Goal: Task Accomplishment & Management: Manage account settings

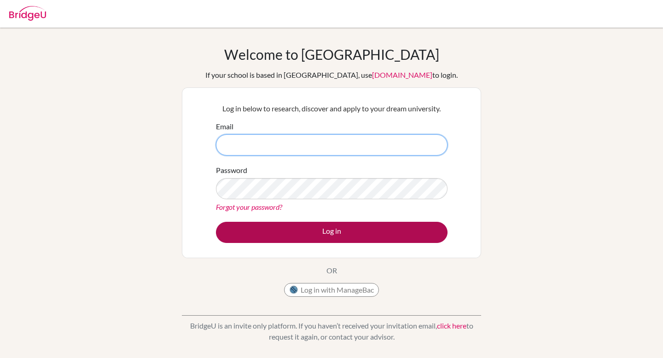
type input "seth.rogers@apis.ac.th"
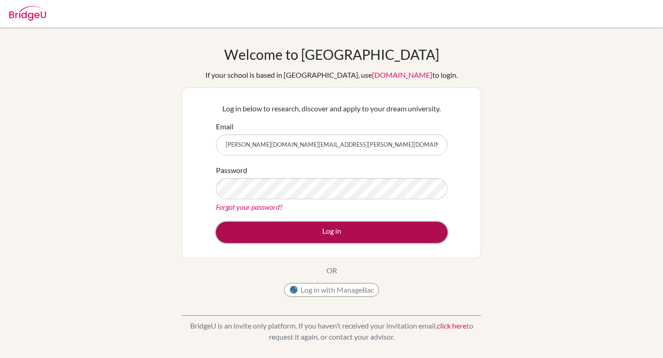
click at [290, 227] on button "Log in" at bounding box center [332, 232] width 232 height 21
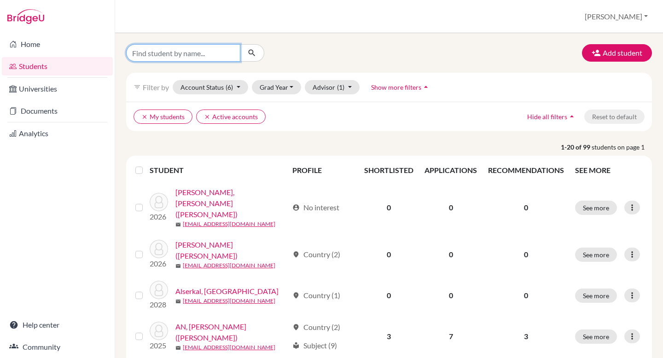
click at [191, 51] on input "Find student by name..." at bounding box center [183, 52] width 114 height 17
type input "abdy"
click button "submit" at bounding box center [252, 52] width 24 height 17
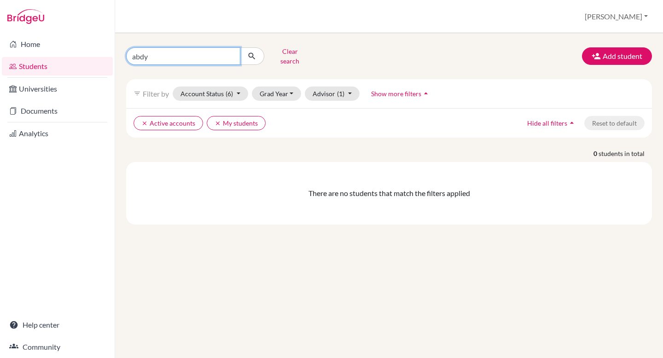
click at [143, 51] on input "abdy" at bounding box center [183, 55] width 114 height 17
click at [140, 52] on input "abdy" at bounding box center [183, 55] width 114 height 17
type input "[PERSON_NAME]"
click button "submit" at bounding box center [252, 55] width 24 height 17
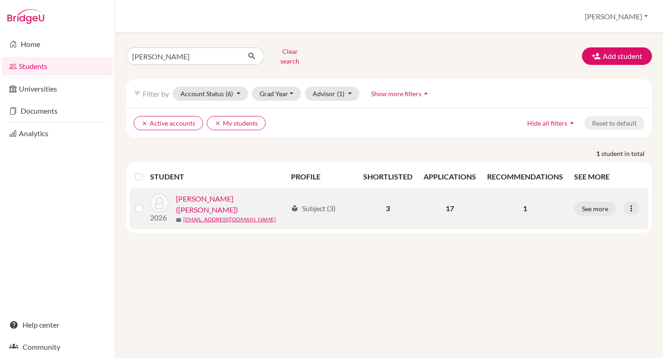
click at [216, 197] on link "[PERSON_NAME] ([PERSON_NAME])" at bounding box center [231, 204] width 111 height 22
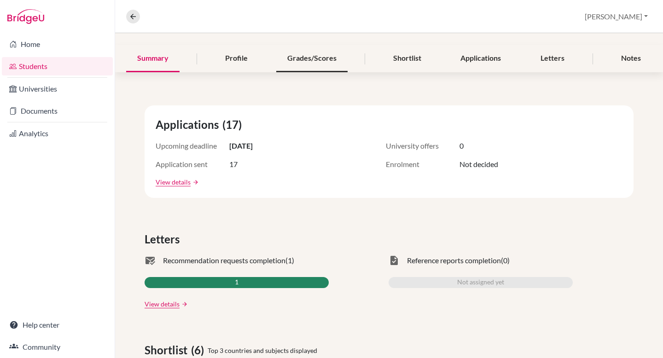
scroll to position [46, 0]
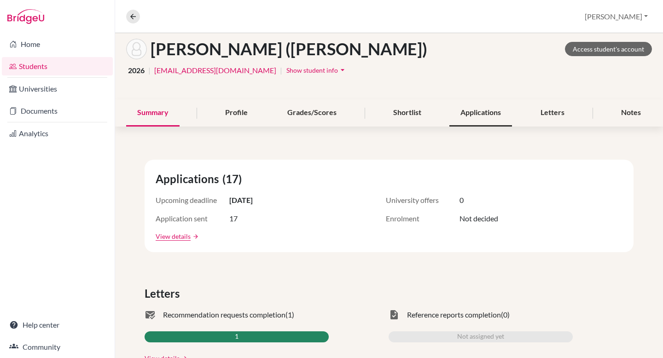
click at [481, 112] on div "Applications" at bounding box center [480, 112] width 63 height 27
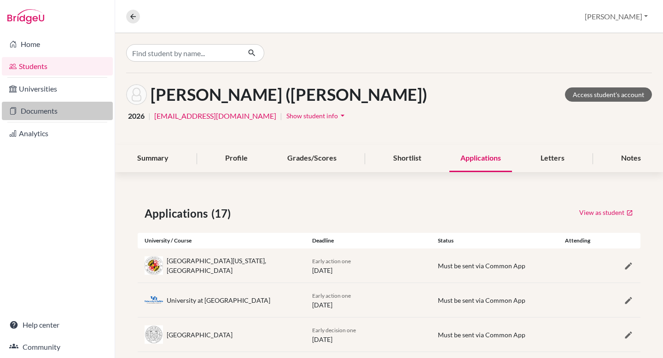
click at [47, 111] on link "Documents" at bounding box center [57, 111] width 111 height 18
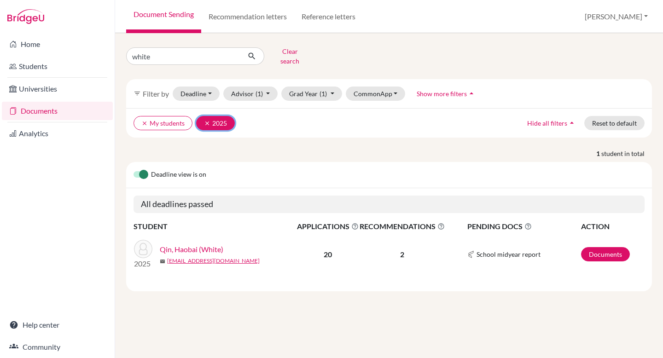
click at [202, 117] on button "clear 2025" at bounding box center [215, 123] width 39 height 14
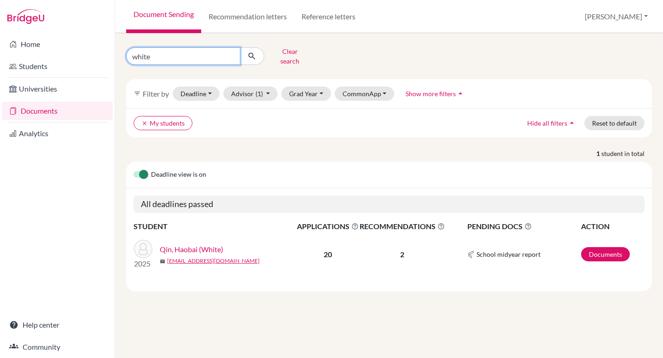
click at [230, 52] on input "white" at bounding box center [183, 55] width 114 height 17
type input "andy"
click button "submit" at bounding box center [252, 55] width 24 height 17
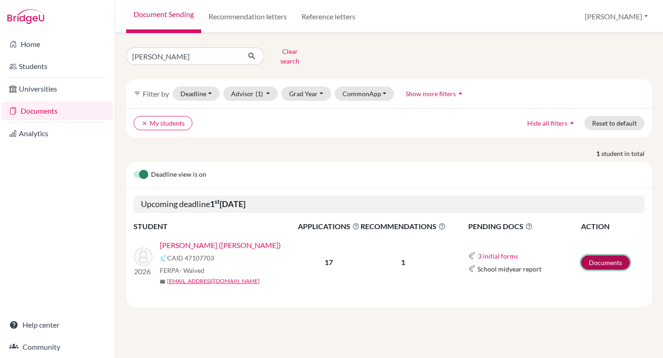
click at [600, 256] on link "Documents" at bounding box center [605, 263] width 49 height 14
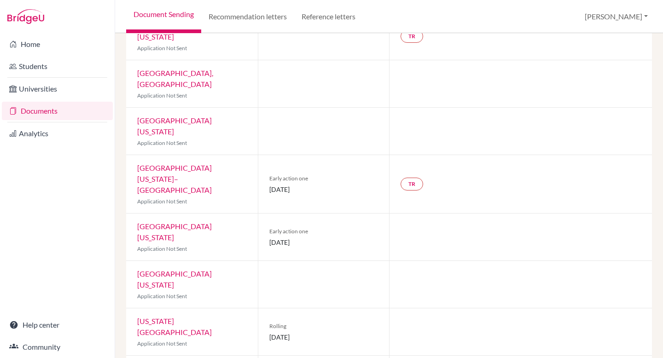
scroll to position [477, 0]
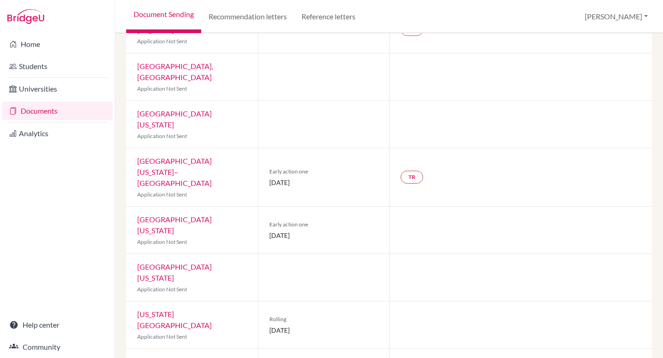
click at [365, 357] on span "Early decision one" at bounding box center [323, 361] width 109 height 8
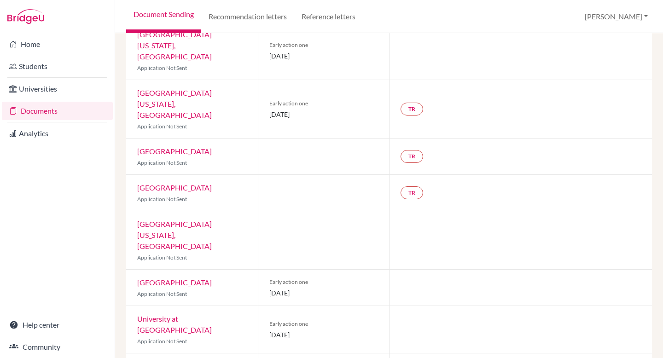
scroll to position [0, 0]
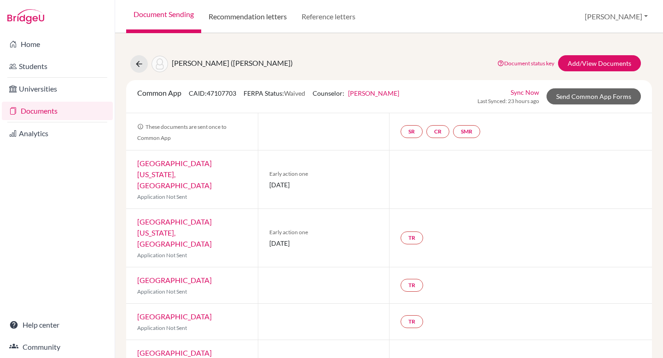
click at [260, 16] on link "Recommendation letters" at bounding box center [247, 16] width 93 height 33
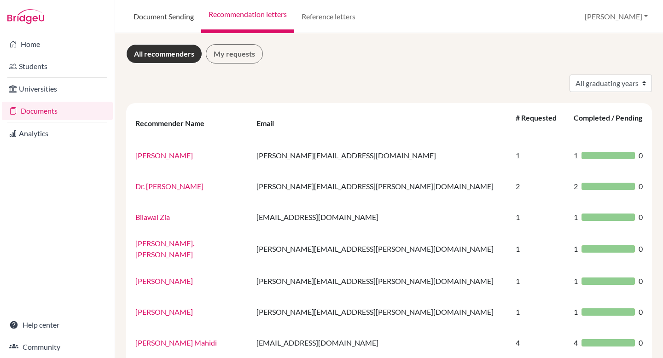
click at [171, 15] on link "Document Sending" at bounding box center [163, 16] width 75 height 33
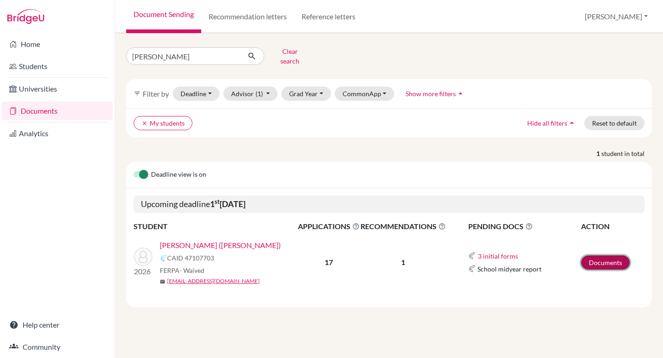
click at [597, 262] on link "Documents" at bounding box center [605, 263] width 49 height 14
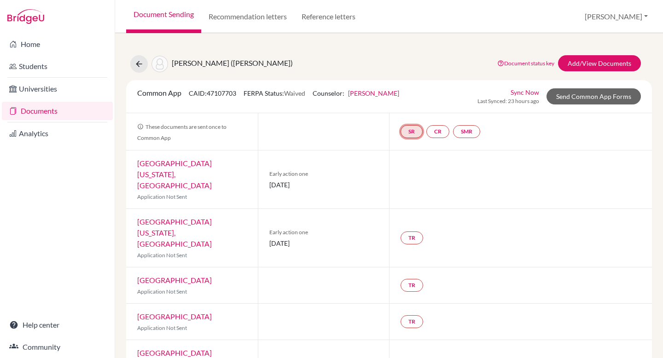
click at [417, 131] on link "SR" at bounding box center [412, 131] width 22 height 13
click at [403, 104] on link "School report" at bounding box center [411, 104] width 39 height 8
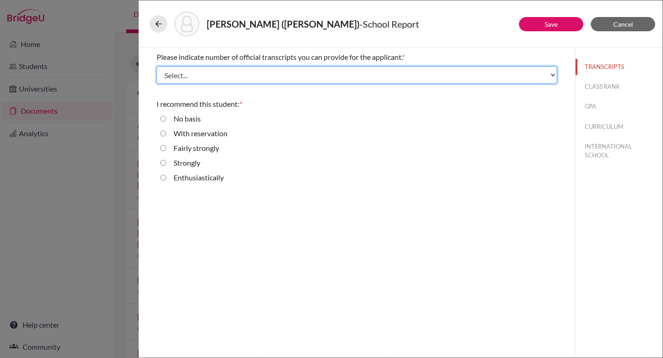
click at [166, 77] on select "Select... 1 2 3 4" at bounding box center [357, 74] width 401 height 17
click at [354, 70] on select "Select... 1 2 3 4" at bounding box center [357, 74] width 401 height 17
click at [329, 73] on select "Select... 1 2 3 4" at bounding box center [357, 74] width 401 height 17
select select "1"
click at [157, 66] on select "Select... 1 2 3 4" at bounding box center [357, 74] width 401 height 17
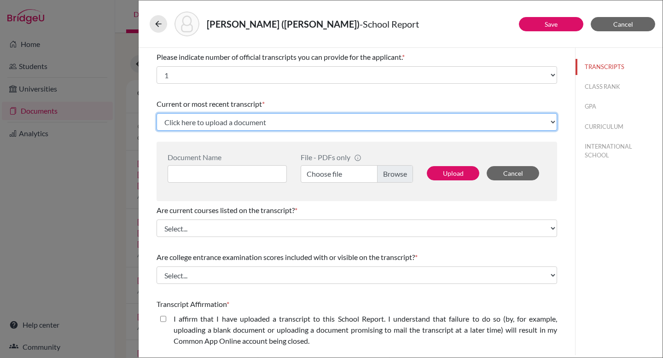
click at [244, 120] on select "Click here to upload a document Upload New File" at bounding box center [357, 121] width 401 height 17
select select "Upload New File"
click at [157, 113] on select "Click here to upload a document Upload New File" at bounding box center [357, 121] width 401 height 17
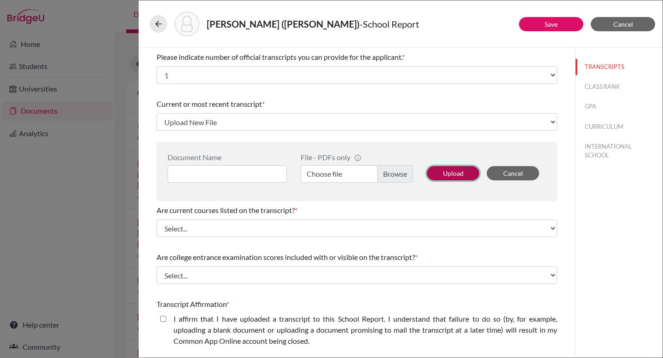
click at [458, 176] on button "Upload" at bounding box center [453, 173] width 52 height 14
click at [449, 171] on button "Upload" at bounding box center [453, 173] width 52 height 14
click at [396, 171] on label "Choose file" at bounding box center [357, 173] width 112 height 17
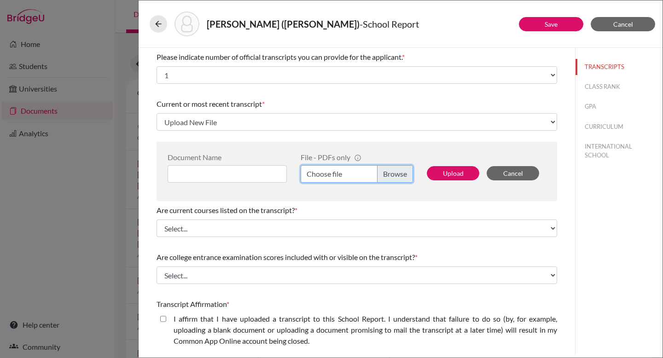
click at [396, 171] on input "Choose file" at bounding box center [357, 173] width 112 height 17
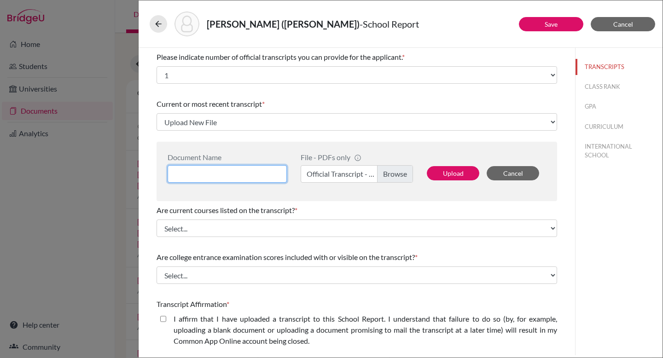
click at [229, 174] on input at bounding box center [227, 173] width 119 height 17
click at [219, 170] on input "Andy" at bounding box center [227, 173] width 119 height 17
drag, startPoint x: 194, startPoint y: 173, endPoint x: 159, endPoint y: 173, distance: 35.0
click at [159, 173] on div "Document Name Andy File - PDFs only info CommonApp has file size limit of 2MB p…" at bounding box center [357, 171] width 401 height 59
paste input "ZHOU, Hongtao (Andy)"
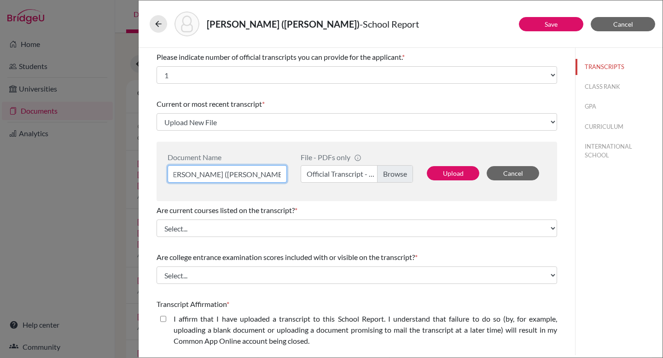
scroll to position [0, 9]
click at [246, 175] on input "ZHOU, Hongtao (Andy) Offical IB Transcript (Grade 9 to 11)" at bounding box center [227, 173] width 119 height 17
type input "ZHOU, Hongtao (Andy) Official IB Transcript (Grade 9 to 11)"
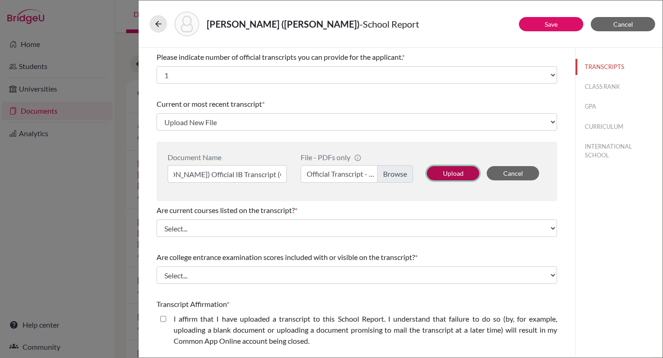
scroll to position [0, 0]
click at [454, 174] on button "Upload" at bounding box center [453, 173] width 52 height 14
select select "688768"
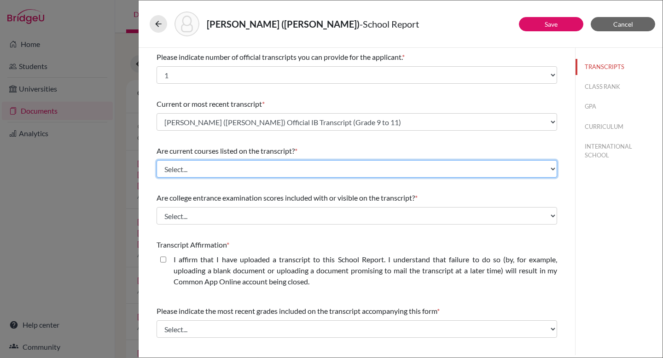
click at [238, 167] on select "Select... Yes No" at bounding box center [357, 168] width 401 height 17
select select "0"
click at [157, 160] on select "Select... Yes No" at bounding box center [357, 168] width 401 height 17
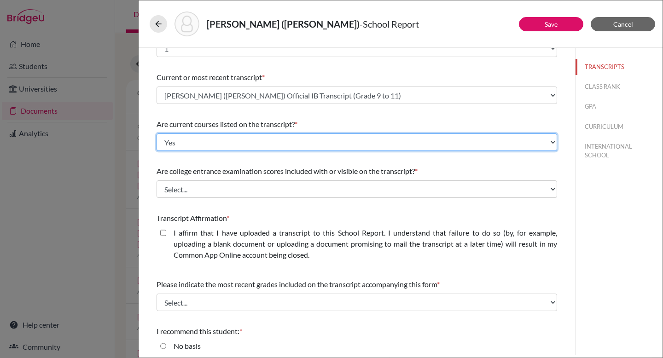
scroll to position [34, 0]
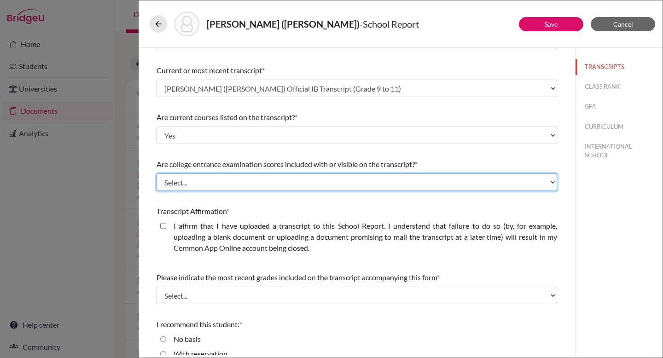
click at [320, 186] on select "Select... Yes No" at bounding box center [357, 182] width 401 height 17
select select "1"
click at [157, 174] on select "Select... Yes No" at bounding box center [357, 182] width 401 height 17
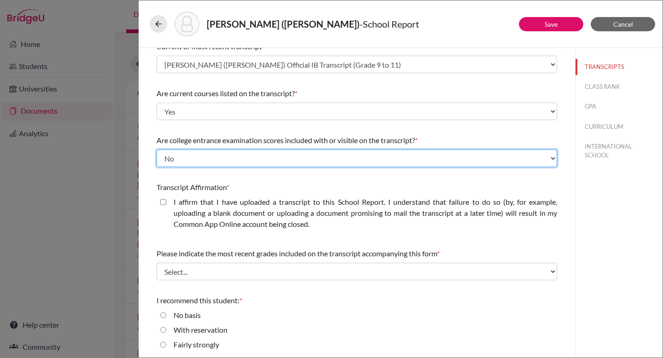
scroll to position [58, 0]
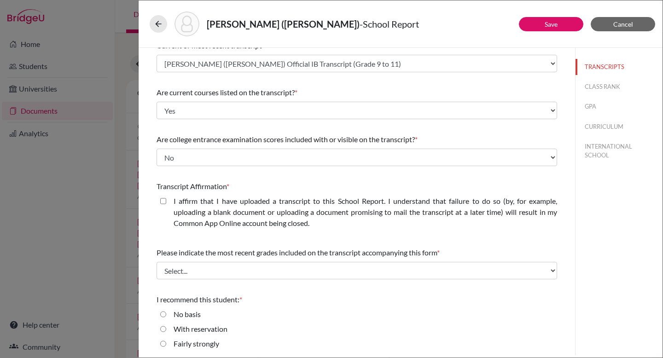
click at [163, 199] on closed\ "I affirm that I have uploaded a transcript to this School Report. I understand …" at bounding box center [163, 201] width 6 height 11
checkbox closed\ "true"
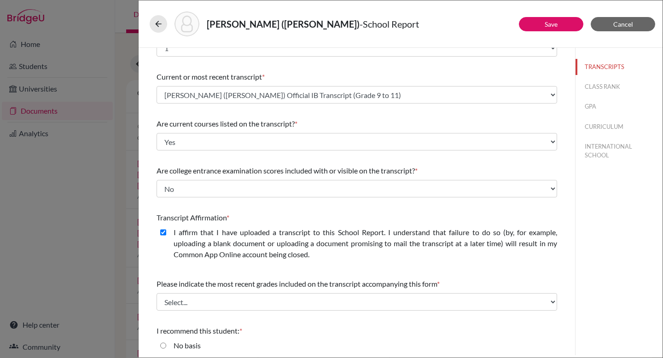
scroll to position [14, 0]
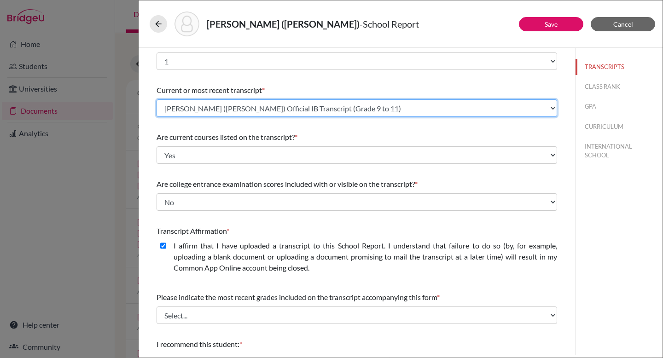
click at [318, 108] on select "Select existing document or upload a new one ZHOU, Hongtao (Andy) Official IB T…" at bounding box center [357, 107] width 401 height 17
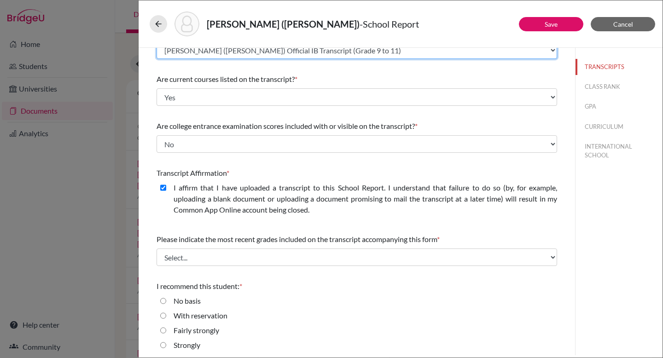
scroll to position [89, 0]
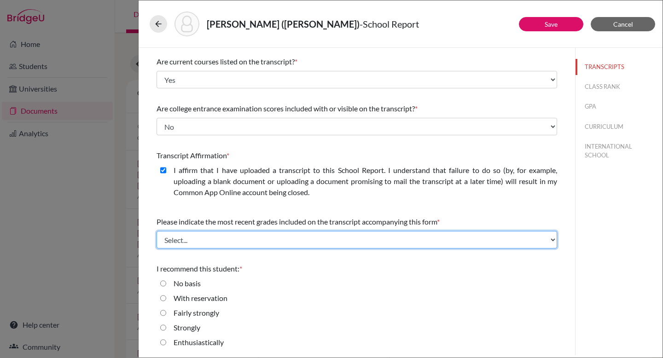
click at [285, 238] on select "Select... Final junior year grades 1st Quarter senior year grades 2nd Quarter/1…" at bounding box center [357, 239] width 401 height 17
select select "0"
click at [157, 231] on select "Select... Final junior year grades 1st Quarter senior year grades 2nd Quarter/1…" at bounding box center [357, 239] width 401 height 17
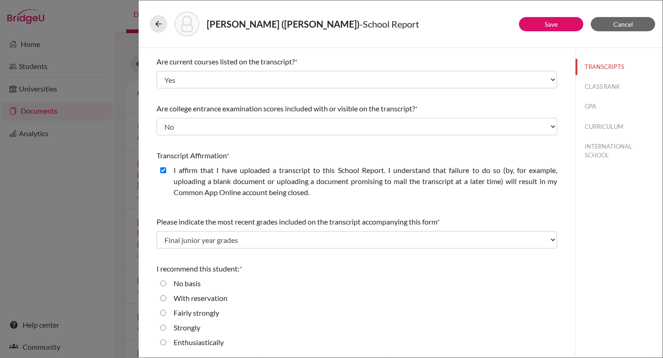
click at [163, 342] on input "Enthusiastically" at bounding box center [163, 342] width 6 height 11
radio input "true"
click at [595, 85] on button "CLASS RANK" at bounding box center [619, 87] width 87 height 16
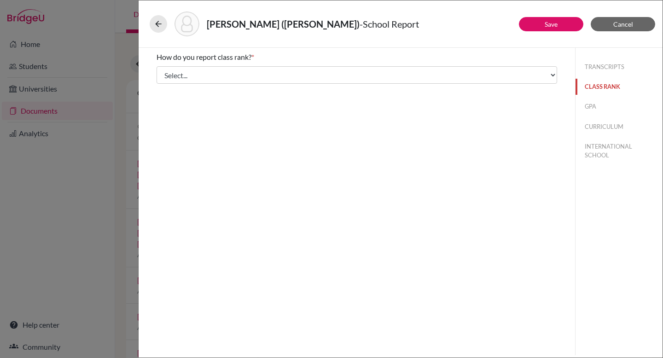
scroll to position [0, 0]
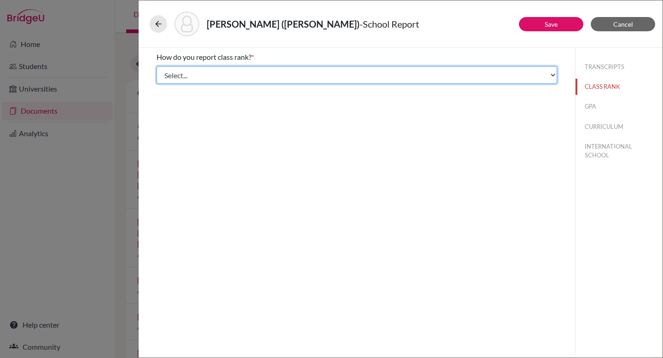
click at [299, 77] on select "Select... Exact Decile Quintile Quartile None" at bounding box center [357, 74] width 401 height 17
select select "5"
click at [157, 66] on select "Select... Exact Decile Quintile Quartile None" at bounding box center [357, 74] width 401 height 17
click at [302, 72] on select "Select... Exact Decile Quintile Quartile None" at bounding box center [357, 74] width 401 height 17
click at [157, 66] on select "Select... Exact Decile Quintile Quartile None" at bounding box center [357, 74] width 401 height 17
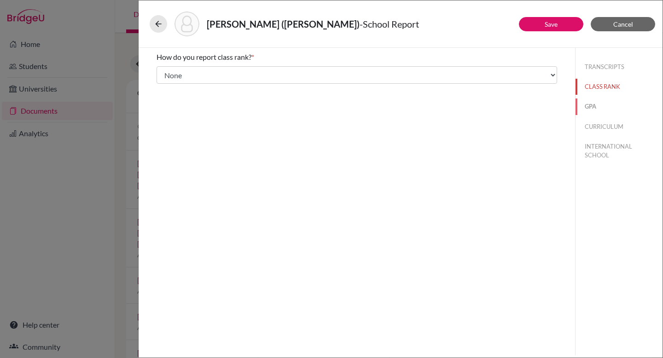
click at [591, 108] on button "GPA" at bounding box center [619, 107] width 87 height 16
click at [163, 71] on input "Yes" at bounding box center [163, 71] width 6 height 11
radio input "true"
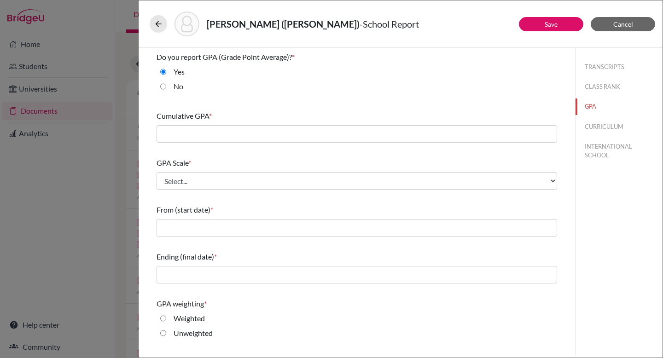
click at [163, 84] on input "No" at bounding box center [163, 86] width 6 height 11
radio input "true"
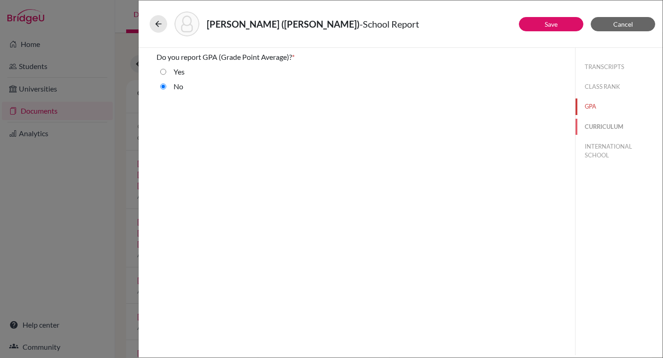
click at [596, 121] on button "CURRICULUM" at bounding box center [619, 127] width 87 height 16
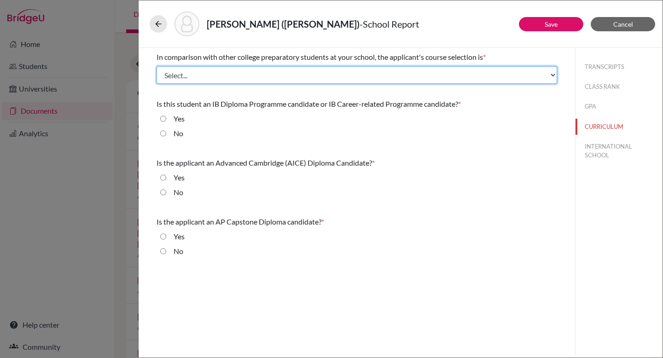
click at [289, 76] on select "Select... Less than demanding Average Demanding Very demanding Most demanding P…" at bounding box center [357, 74] width 401 height 17
select select "4"
click at [157, 66] on select "Select... Less than demanding Average Demanding Very demanding Most demanding P…" at bounding box center [357, 74] width 401 height 17
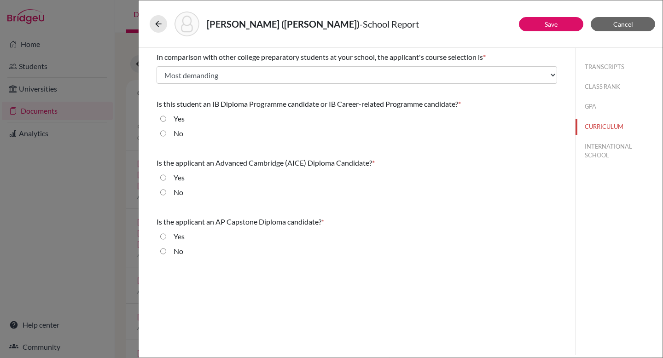
click at [162, 118] on input "Yes" at bounding box center [163, 118] width 6 height 11
radio input "true"
click at [160, 188] on div "No" at bounding box center [357, 194] width 401 height 15
click at [162, 192] on input "No" at bounding box center [163, 192] width 6 height 11
radio input "true"
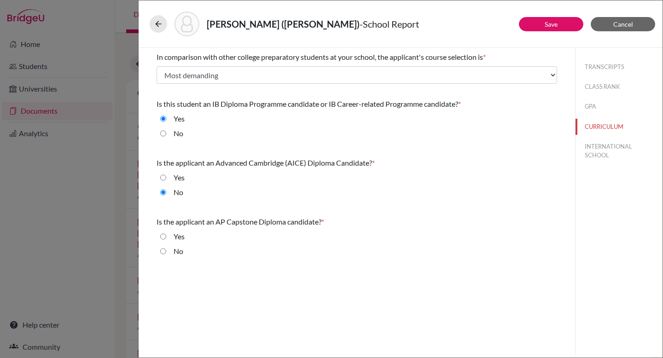
click at [166, 249] on input "No" at bounding box center [163, 251] width 6 height 11
radio input "true"
click at [606, 152] on button "INTERNATIONAL SCHOOL" at bounding box center [619, 151] width 87 height 25
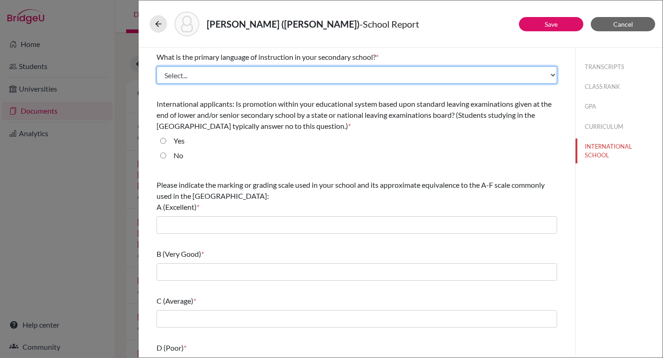
click at [268, 81] on select "Select... Albanian Arabic Armenian Assamese Azerbaijani Belarusian Bengali Bulg…" at bounding box center [357, 74] width 401 height 17
select select "14"
click at [157, 66] on select "Select... Albanian Arabic Armenian Assamese Azerbaijani Belarusian Bengali Bulg…" at bounding box center [357, 74] width 401 height 17
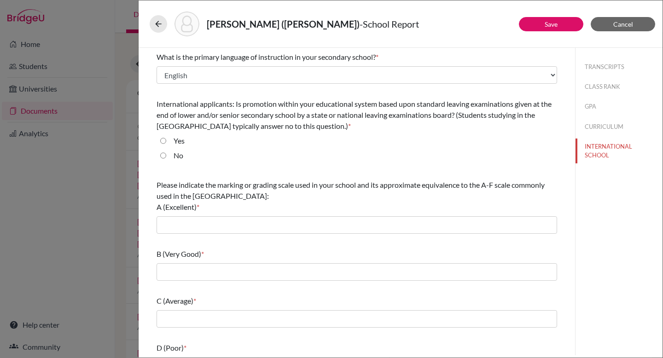
click at [163, 154] on input "No" at bounding box center [163, 155] width 6 height 11
radio input "true"
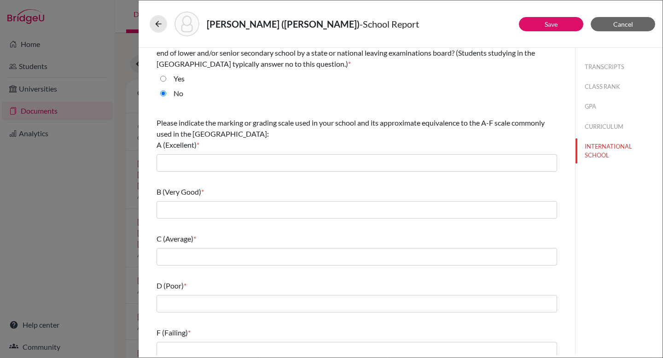
scroll to position [70, 0]
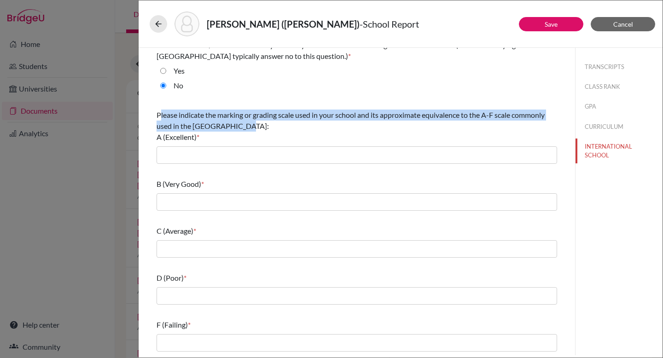
drag, startPoint x: 159, startPoint y: 116, endPoint x: 244, endPoint y: 131, distance: 86.0
click at [244, 131] on div "Please indicate the marking or grading scale used in your school and its approx…" at bounding box center [357, 126] width 401 height 33
click at [167, 120] on div "Please indicate the marking or grading scale used in your school and its approx…" at bounding box center [357, 126] width 401 height 33
drag, startPoint x: 157, startPoint y: 115, endPoint x: 246, endPoint y: 129, distance: 90.1
click at [246, 129] on div "Please indicate the marking or grading scale used in your school and its approx…" at bounding box center [357, 126] width 401 height 33
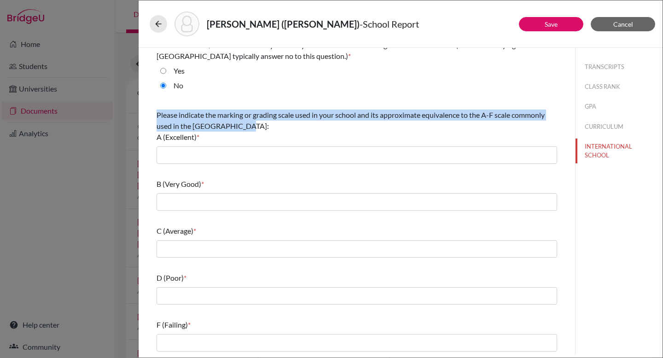
copy span "Please indicate the marking or grading scale used in your school and its approx…"
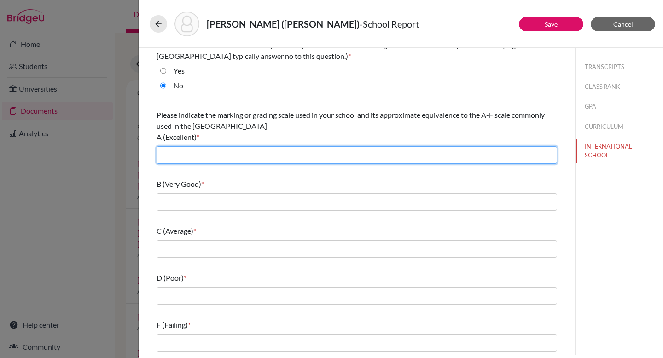
click at [190, 157] on input "text" at bounding box center [357, 154] width 401 height 17
type input "6-7"
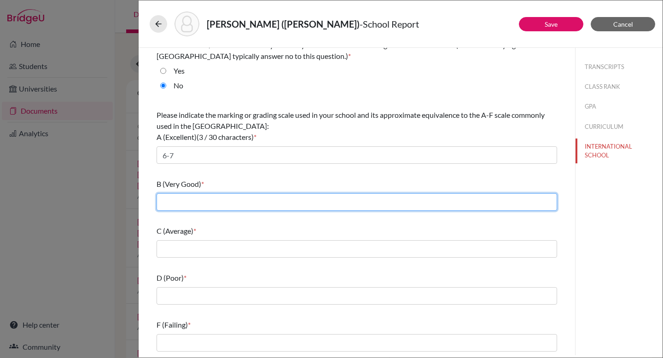
click at [183, 201] on input "text" at bounding box center [357, 201] width 401 height 17
type input "4-5"
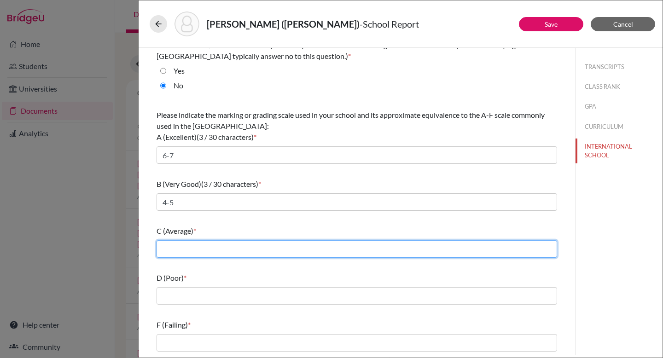
click at [181, 247] on input "text" at bounding box center [357, 248] width 401 height 17
click at [185, 246] on input "text" at bounding box center [357, 248] width 401 height 17
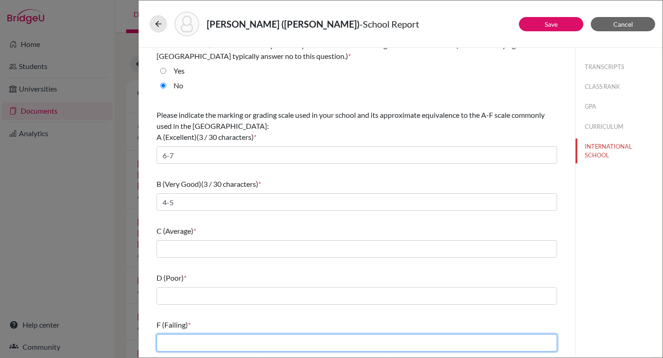
click at [176, 335] on input "text" at bounding box center [357, 342] width 401 height 17
type input "0-1"
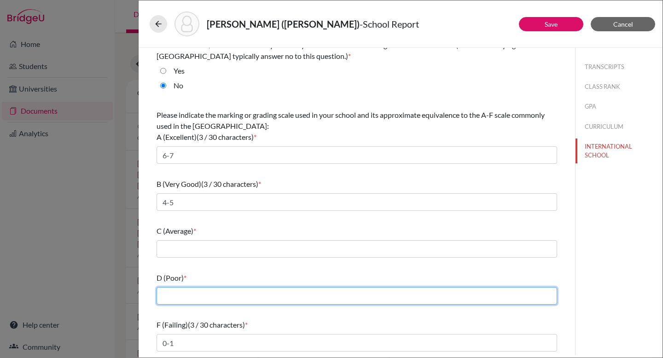
click at [175, 296] on input "text" at bounding box center [357, 295] width 401 height 17
type input "2"
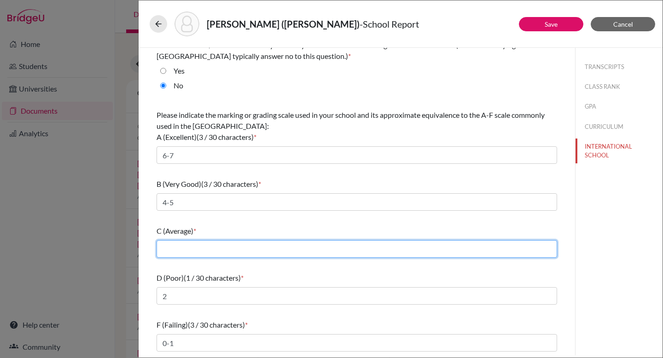
click at [179, 251] on input "text" at bounding box center [357, 248] width 401 height 17
type input "3"
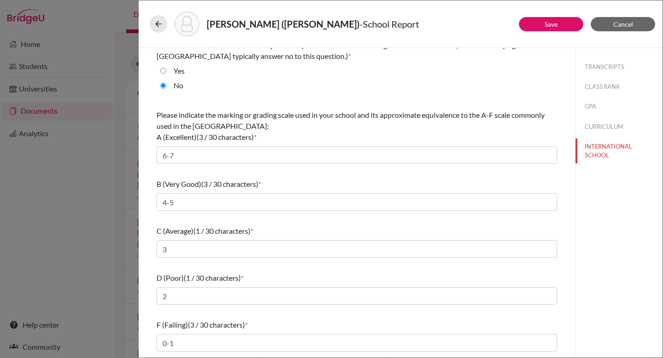
click at [278, 273] on div "D (Poor) (1 / 30 characters) *" at bounding box center [357, 278] width 401 height 11
click at [598, 69] on button "TRANSCRIPTS" at bounding box center [619, 67] width 87 height 16
select select "1"
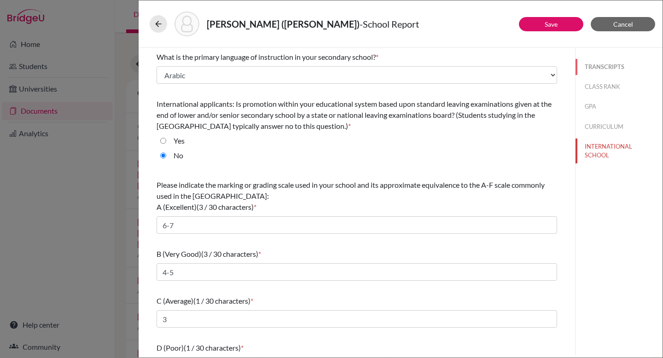
select select "0"
select select "688768"
select select "0"
select select "1"
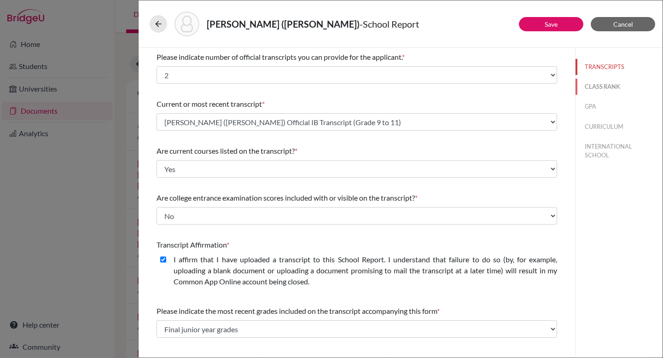
click at [591, 93] on button "CLASS RANK" at bounding box center [619, 87] width 87 height 16
select select "5"
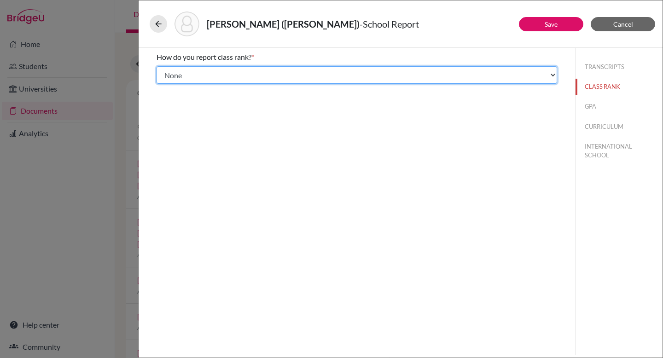
click at [413, 75] on select "Select... Exact Decile Quintile Quartile None" at bounding box center [357, 74] width 401 height 17
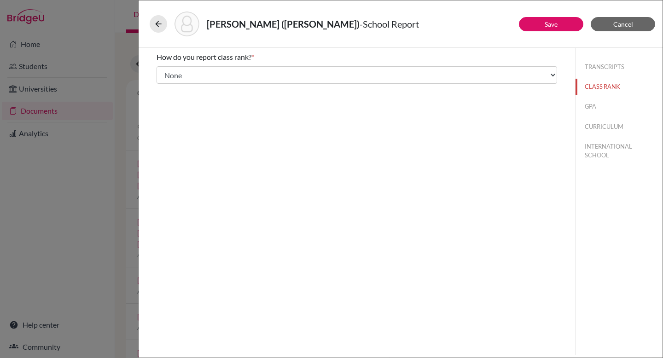
drag, startPoint x: 268, startPoint y: 53, endPoint x: 147, endPoint y: 56, distance: 120.2
click at [147, 56] on div "How do you report class rank? * Select... Exact Decile Quintile Quartile None A…" at bounding box center [357, 68] width 423 height 40
copy div "How do you report class rank? *"
click at [587, 107] on button "GPA" at bounding box center [619, 107] width 87 height 16
click at [601, 126] on button "CURRICULUM" at bounding box center [619, 127] width 87 height 16
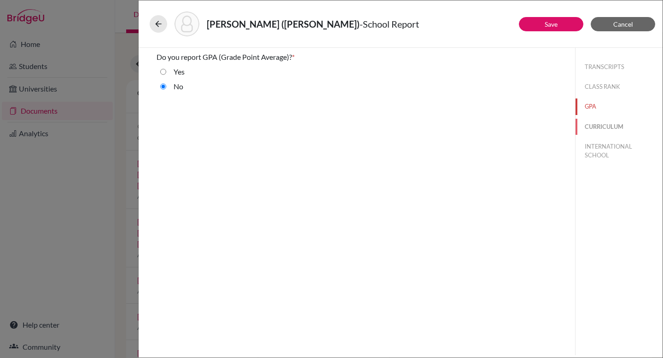
select select "4"
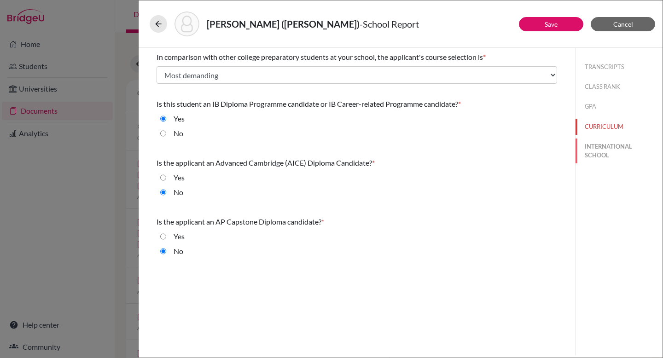
click at [589, 155] on button "INTERNATIONAL SCHOOL" at bounding box center [619, 151] width 87 height 25
radio input "true"
select select "14"
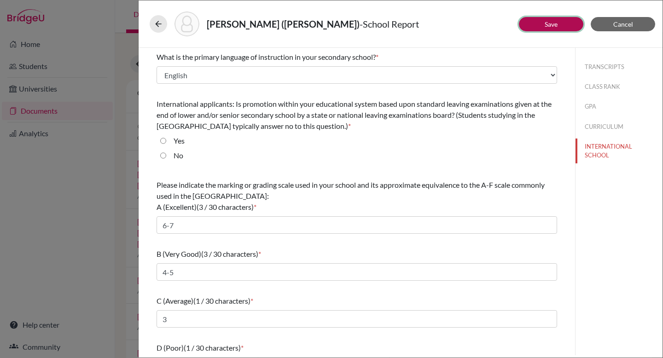
click at [553, 28] on button "Save" at bounding box center [551, 24] width 64 height 14
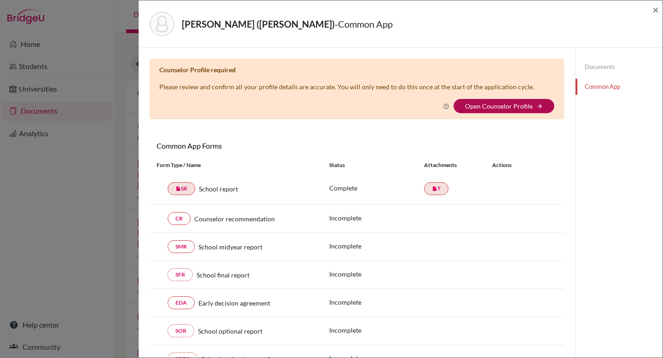
click at [503, 108] on link "Open Counselor Profile" at bounding box center [499, 106] width 68 height 8
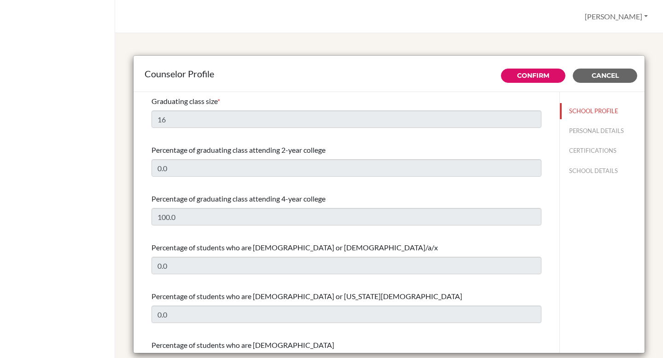
select select "0"
select select "310010"
click at [592, 133] on button "PERSONAL DETAILS" at bounding box center [602, 131] width 85 height 16
type input "[PERSON_NAME]"
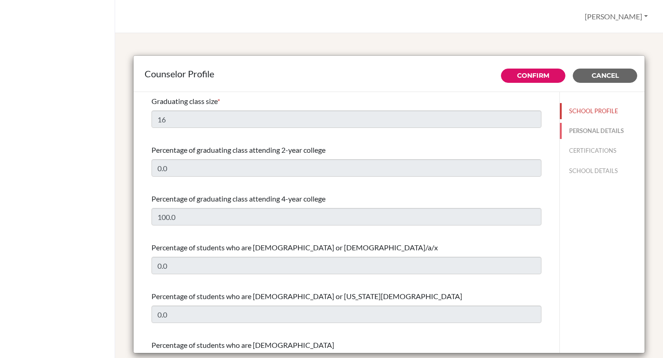
type input "School Counselor"
type input "66.0631938911"
type input "[PERSON_NAME][DOMAIN_NAME][EMAIL_ADDRESS][PERSON_NAME][DOMAIN_NAME]"
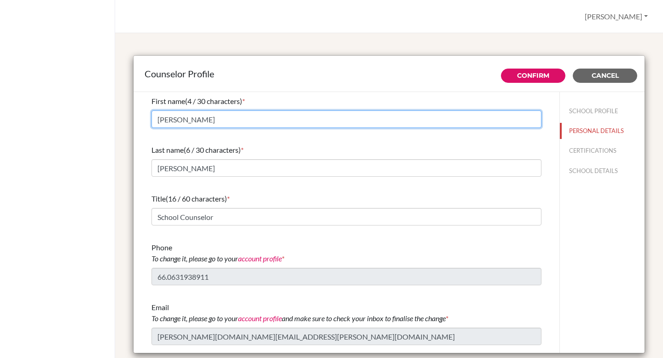
click at [188, 121] on input "[PERSON_NAME]" at bounding box center [346, 119] width 390 height 17
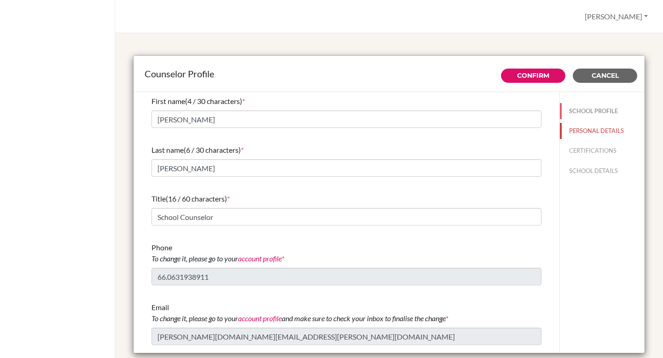
click at [583, 109] on button "SCHOOL PROFILE" at bounding box center [602, 111] width 85 height 16
type input "16"
type input "0.0"
type input "100.0"
type input "0.0"
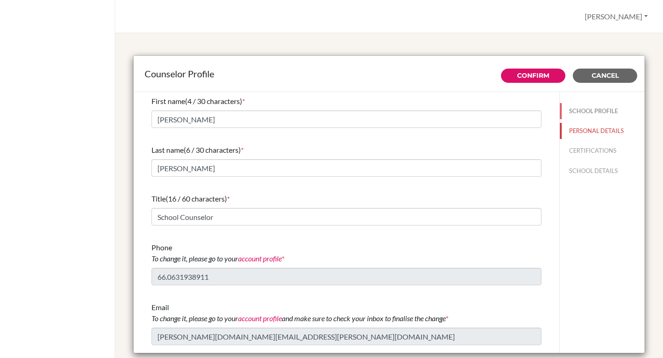
type input "0.0"
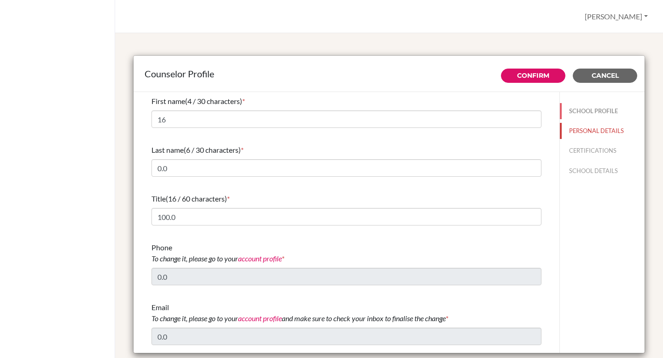
select select "0"
select select "310010"
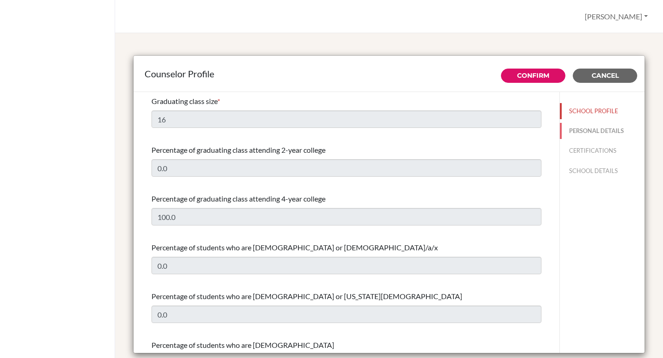
click at [586, 129] on button "PERSONAL DETAILS" at bounding box center [602, 131] width 85 height 16
type input "[PERSON_NAME]"
type input "Rogers"
type input "School Counselor"
type input "66.0631938911"
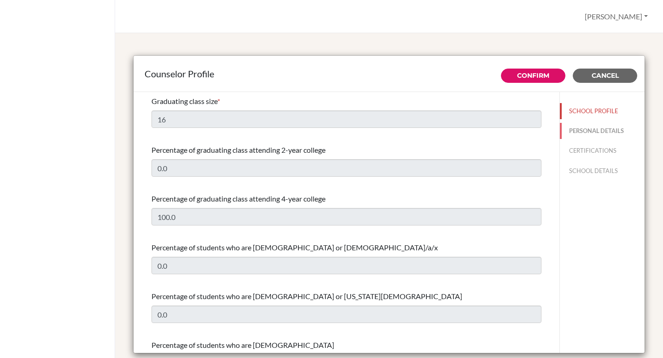
type input "seth.rogers@apis.ac.th"
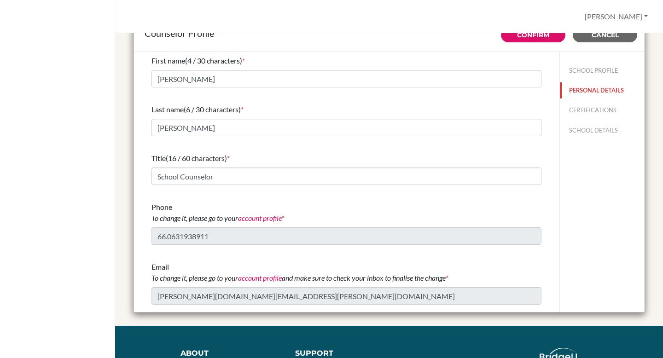
scroll to position [45, 0]
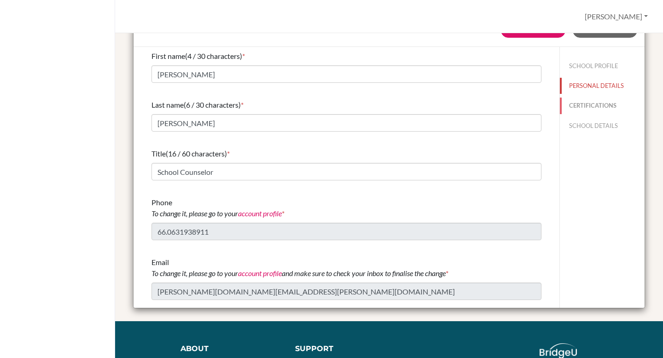
click at [576, 102] on button "CERTIFICATIONS" at bounding box center [602, 106] width 85 height 16
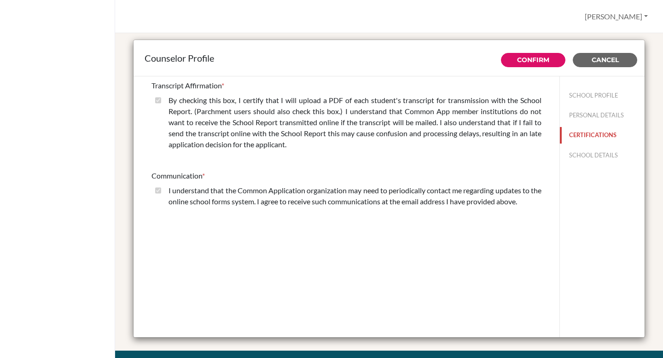
scroll to position [12, 0]
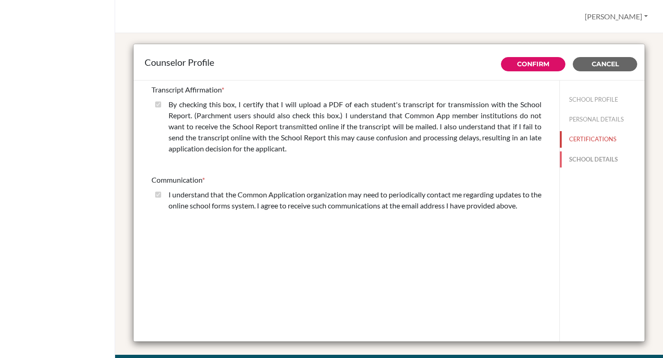
click at [583, 161] on button "SCHOOL DETAILS" at bounding box center [602, 159] width 85 height 16
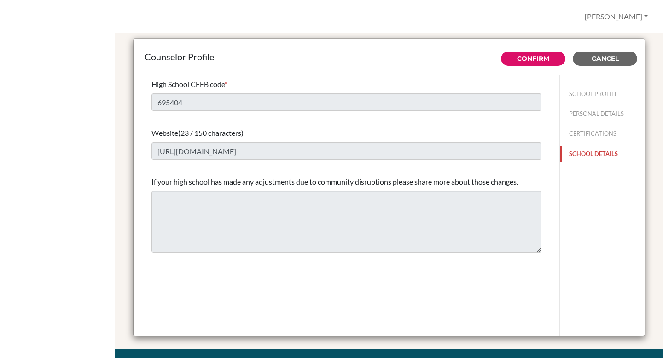
scroll to position [18, 0]
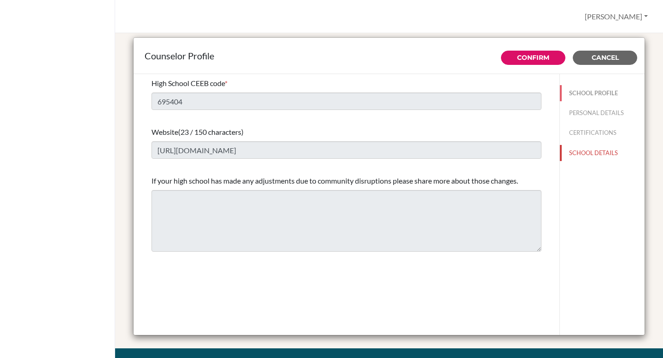
click at [589, 94] on button "SCHOOL PROFILE" at bounding box center [602, 93] width 85 height 16
type input "16"
type input "0.0"
select select "0"
select select "310010"
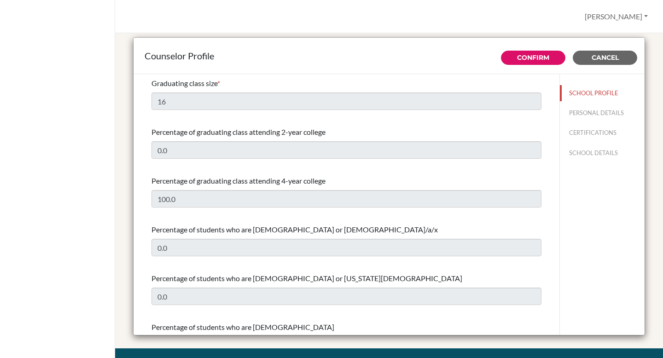
scroll to position [0, 0]
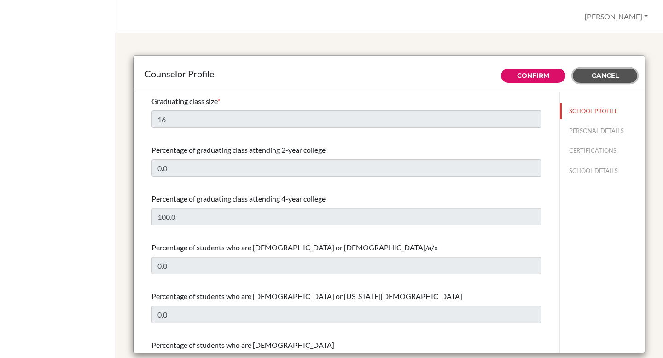
click at [599, 78] on span "Cancel" at bounding box center [605, 75] width 27 height 8
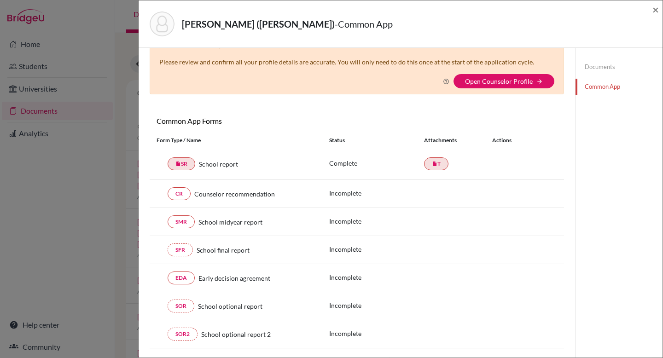
scroll to position [29, 0]
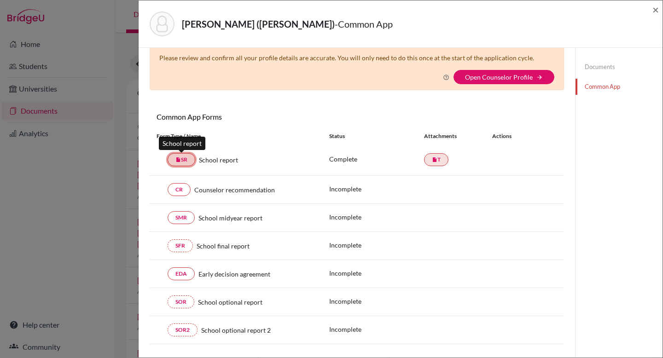
click at [177, 158] on icon "insert_drive_file" at bounding box center [178, 160] width 6 height 6
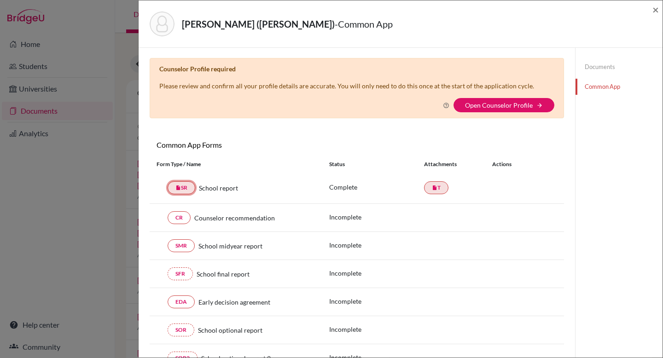
scroll to position [0, 0]
click at [116, 175] on div "[PERSON_NAME] ([PERSON_NAME]) - Common App × × Counselor Profile required Pleas…" at bounding box center [331, 179] width 663 height 358
click at [652, 12] on div "[PERSON_NAME] ([PERSON_NAME]) - Common App ×" at bounding box center [400, 24] width 517 height 40
click at [653, 11] on span "×" at bounding box center [655, 9] width 6 height 13
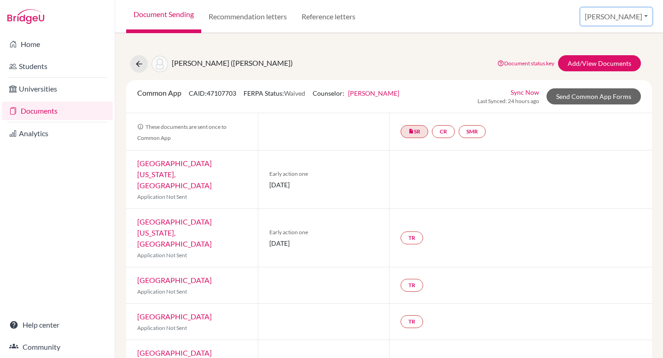
click at [630, 19] on button "[PERSON_NAME]" at bounding box center [616, 16] width 71 height 17
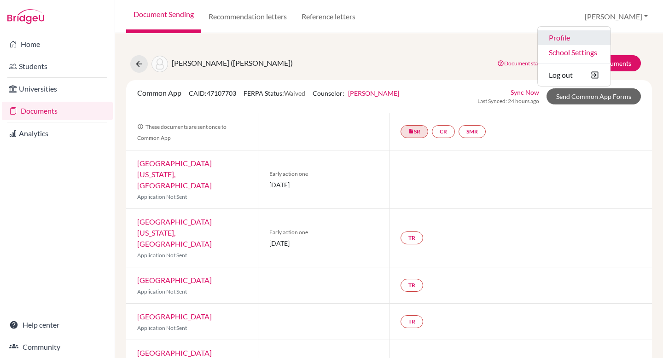
click at [600, 41] on link "Profile" at bounding box center [574, 37] width 73 height 15
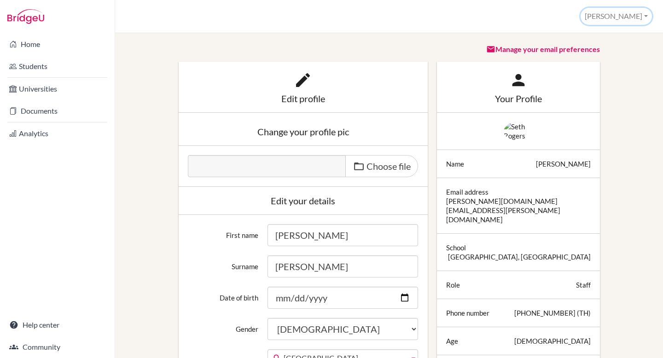
click at [633, 16] on button "[PERSON_NAME]" at bounding box center [616, 16] width 71 height 17
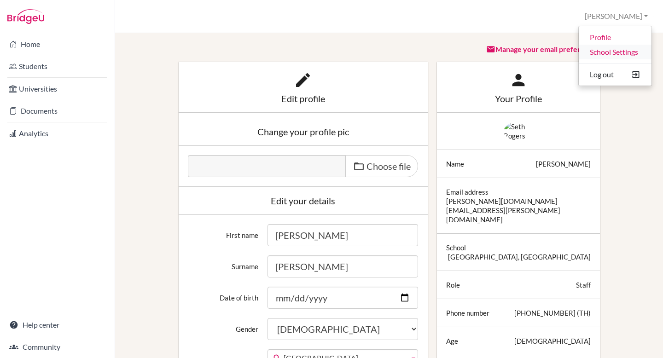
click at [612, 53] on link "School Settings" at bounding box center [615, 52] width 73 height 15
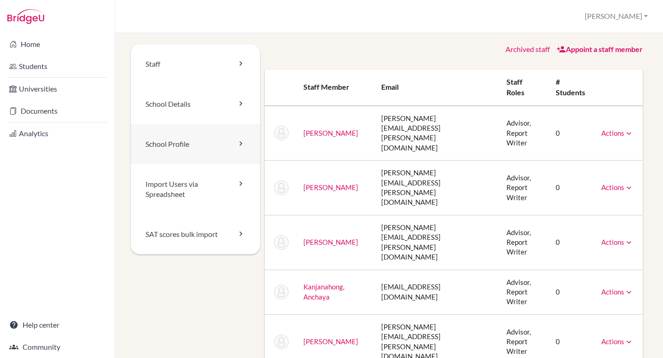
click at [219, 145] on link "School Profile" at bounding box center [195, 144] width 129 height 40
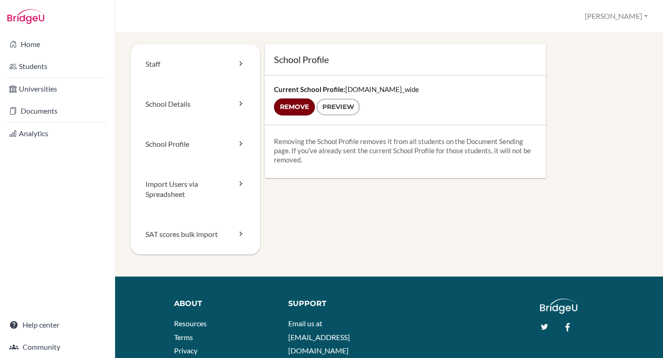
click at [298, 108] on input "Remove" at bounding box center [294, 107] width 41 height 17
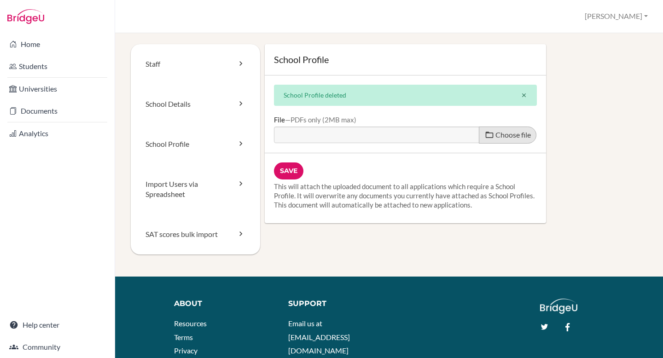
click at [505, 138] on span "Choose file" at bounding box center [512, 134] width 35 height 9
click at [415, 137] on input "Choose file" at bounding box center [344, 132] width 141 height 11
click at [492, 134] on span at bounding box center [489, 134] width 9 height 9
click at [415, 134] on input "Choose file" at bounding box center [344, 132] width 141 height 11
type input "C:\fakepath\APIS School Profile 25-26.pdf"
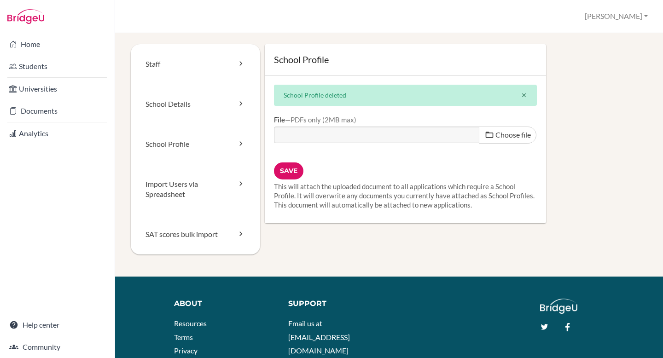
type input "APIS School Profile 25-26.pdf"
click at [292, 165] on input "Save" at bounding box center [288, 171] width 29 height 17
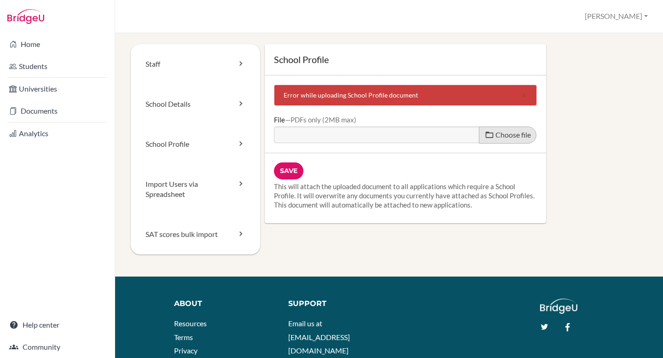
click at [505, 132] on span "Choose file" at bounding box center [512, 134] width 35 height 9
click at [415, 132] on input "Choose file" at bounding box center [344, 132] width 141 height 11
type input "C:\fakepath\APIS School Profile 25-26.pdf"
type input "APIS School Profile 25-26.pdf"
click at [292, 172] on input "Save" at bounding box center [288, 171] width 29 height 17
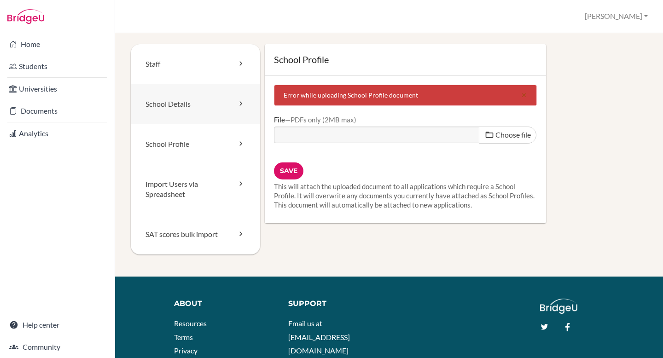
click at [210, 111] on link "School Details" at bounding box center [195, 104] width 129 height 40
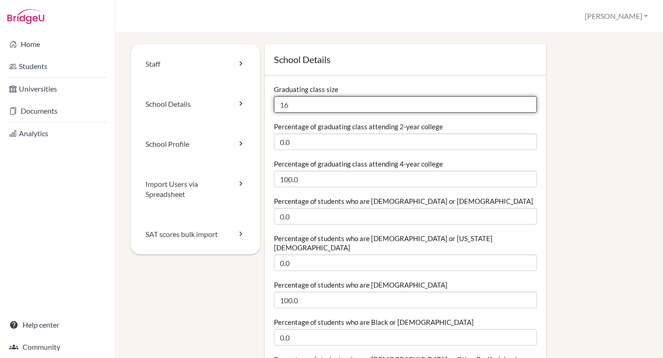
click at [293, 105] on input "16" at bounding box center [405, 104] width 263 height 17
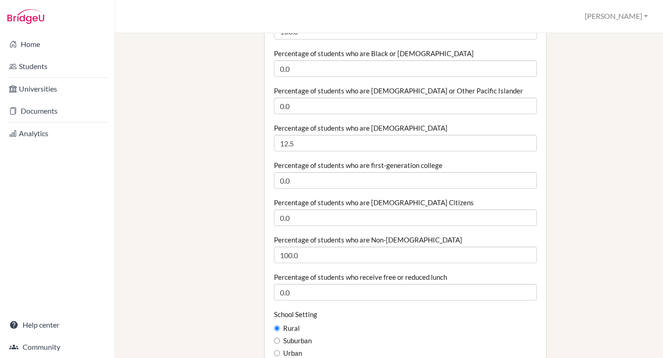
scroll to position [291, 0]
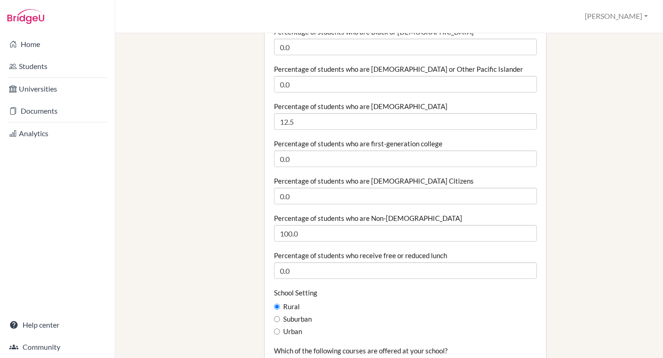
type input "14"
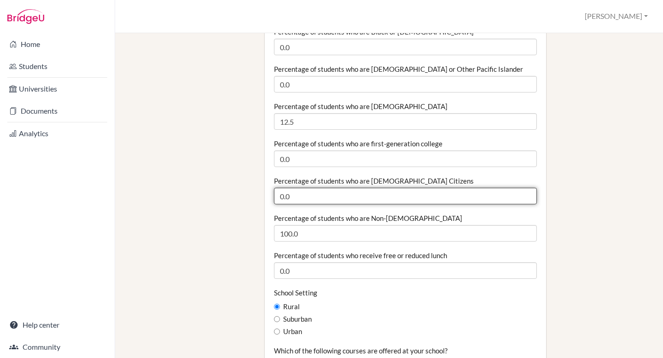
click at [293, 188] on input "0.0" at bounding box center [405, 196] width 263 height 17
drag, startPoint x: 302, startPoint y: 188, endPoint x: 255, endPoint y: 186, distance: 47.0
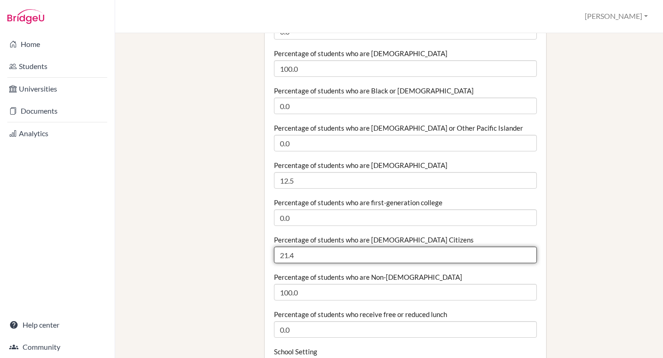
scroll to position [241, 0]
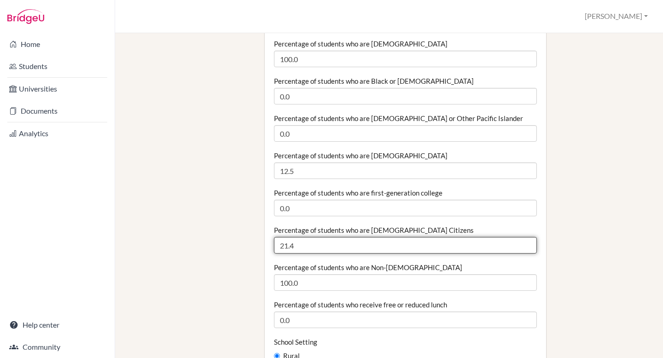
type input "21.4"
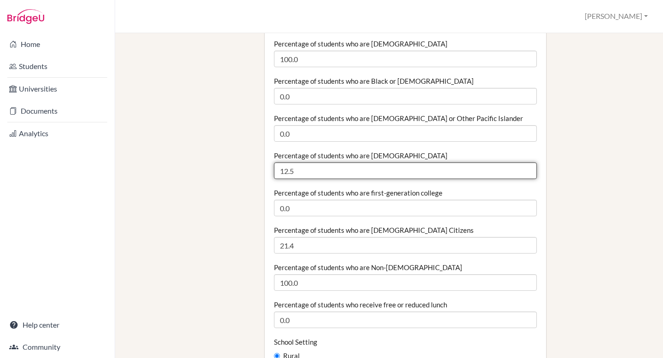
drag, startPoint x: 302, startPoint y: 160, endPoint x: 264, endPoint y: 160, distance: 37.3
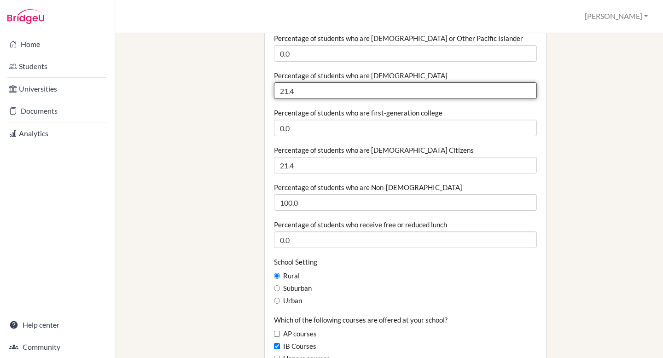
scroll to position [327, 0]
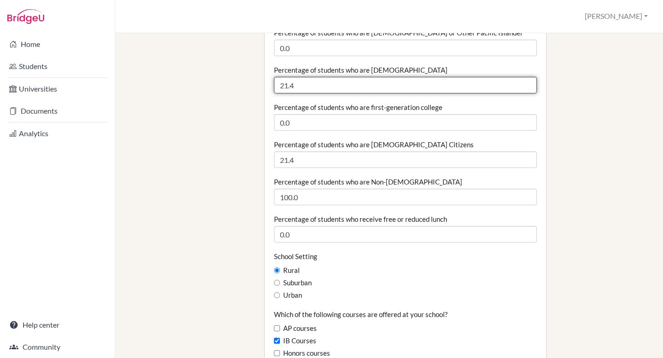
type input "21.4"
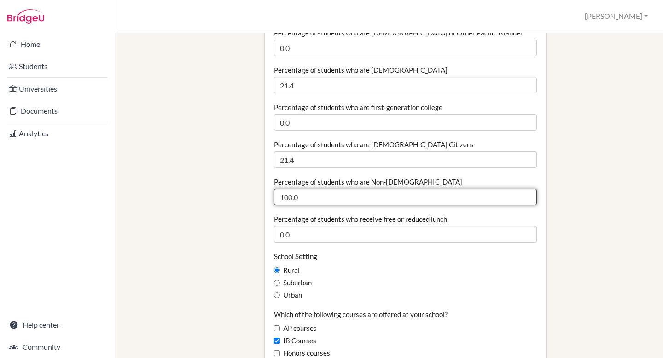
drag, startPoint x: 305, startPoint y: 187, endPoint x: 275, endPoint y: 187, distance: 29.9
click at [275, 189] on input "100.0" at bounding box center [405, 197] width 263 height 17
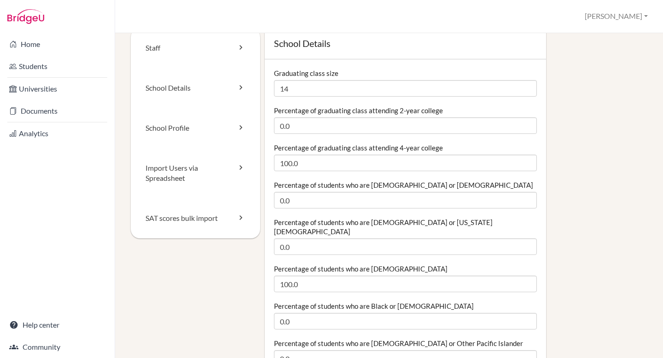
scroll to position [8, 0]
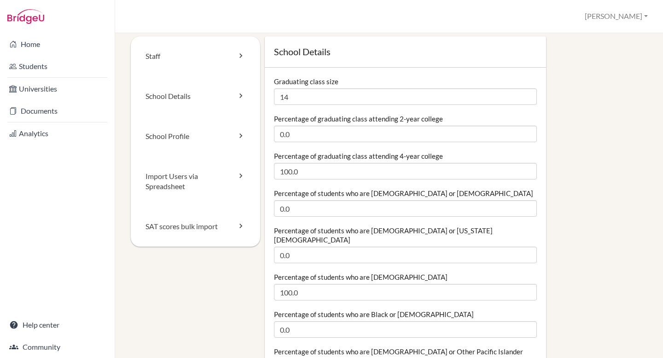
type input "78.6"
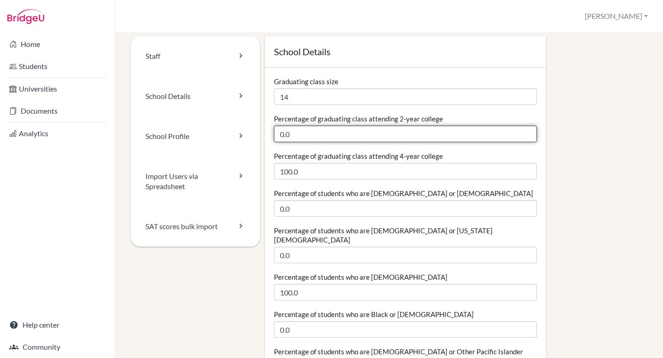
drag, startPoint x: 297, startPoint y: 134, endPoint x: 267, endPoint y: 131, distance: 30.5
type input "14.0"
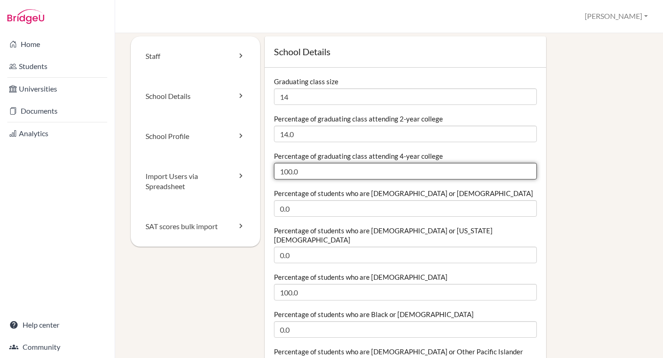
drag, startPoint x: 320, startPoint y: 169, endPoint x: 272, endPoint y: 168, distance: 48.8
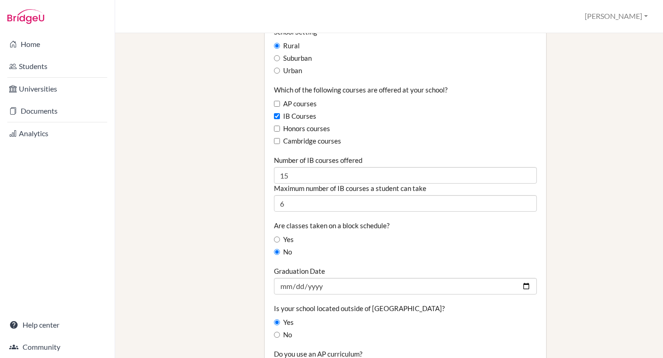
scroll to position [557, 0]
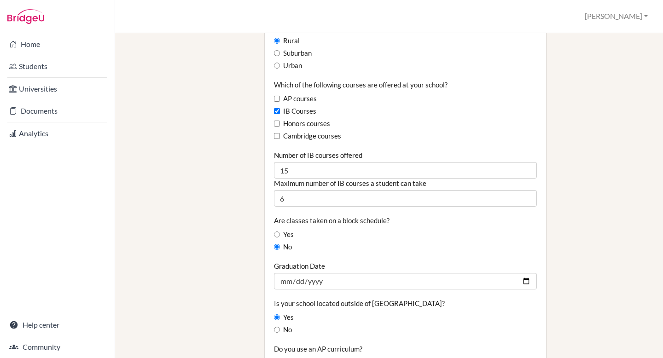
type input "85.7"
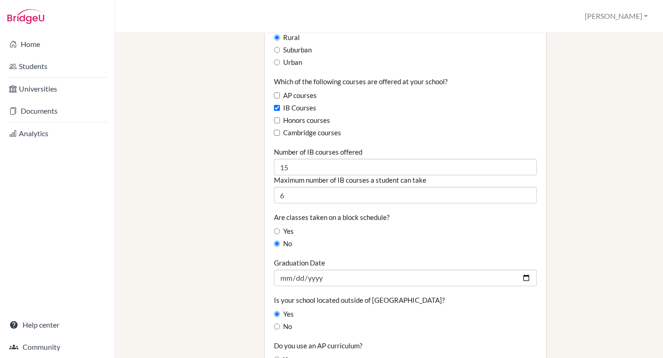
scroll to position [558, 0]
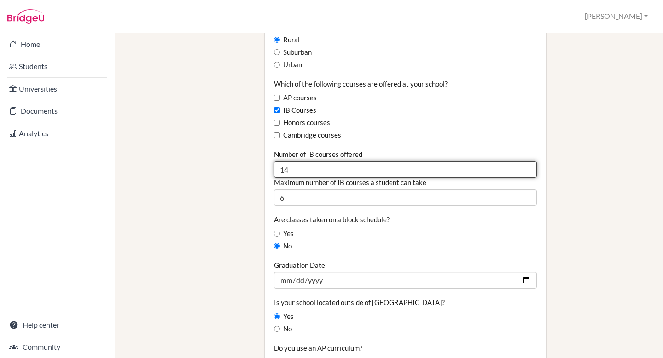
click at [528, 161] on input "14" at bounding box center [405, 169] width 263 height 17
click at [527, 161] on input "15" at bounding box center [405, 169] width 263 height 17
type input "16"
click at [527, 161] on input "16" at bounding box center [405, 169] width 263 height 17
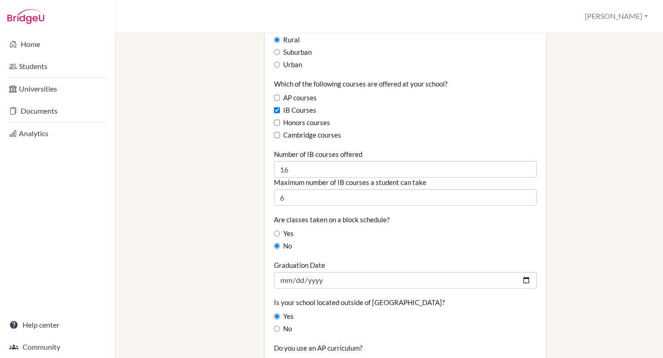
click at [225, 208] on div "Staff School Details School Profile Import Users via Spreadsheet SAT scores bul…" at bounding box center [389, 205] width 517 height 1437
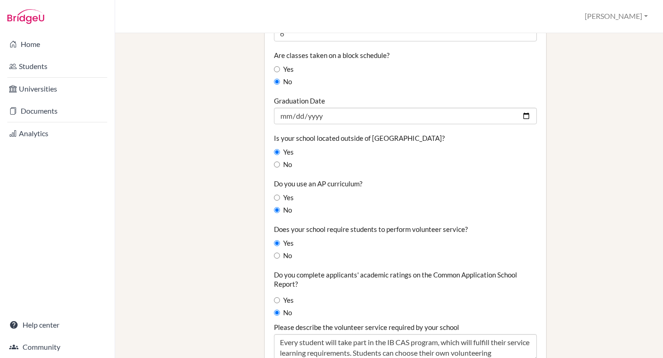
scroll to position [723, 0]
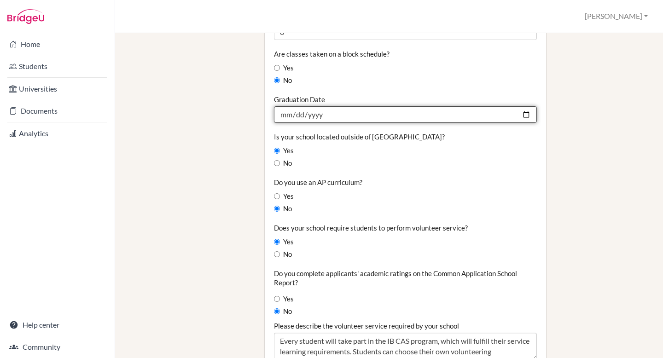
click at [525, 106] on input "2025-05-23" at bounding box center [405, 114] width 263 height 17
type input "[DATE]"
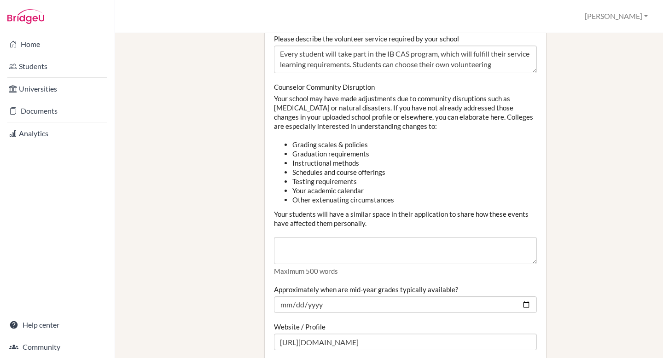
scroll to position [1021, 0]
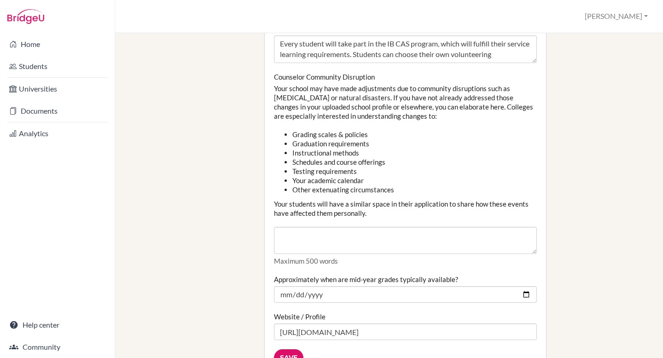
drag, startPoint x: 274, startPoint y: 71, endPoint x: 439, endPoint y: 204, distance: 212.6
click at [439, 204] on div "Counselor Community Disruption Your school may have made adjustments due to com…" at bounding box center [405, 169] width 263 height 194
copy div "Counselor Community Disruption Your school may have made adjustments due to com…"
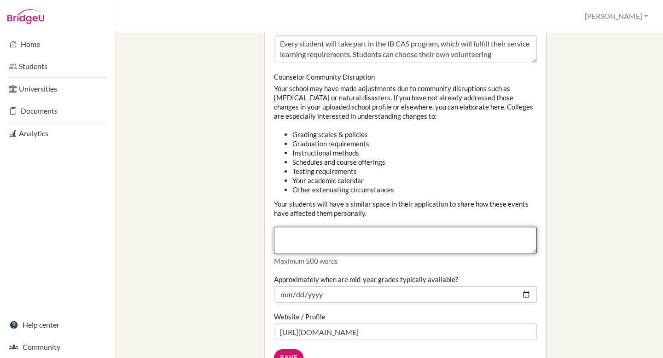
click at [328, 227] on textarea "Counselor Community Disruption" at bounding box center [405, 241] width 263 height 28
paste textarea "During the 2023–2024 academic year, our school experienced a brief instructiona…"
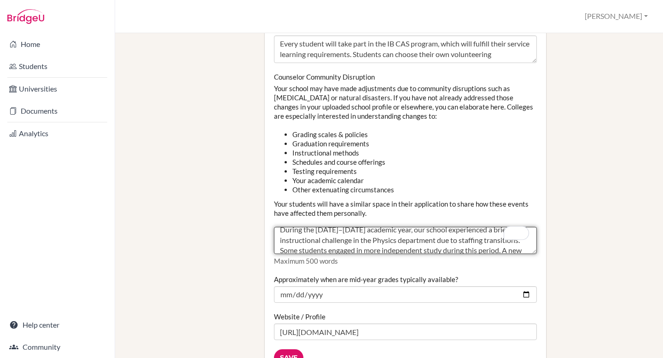
scroll to position [0, 0]
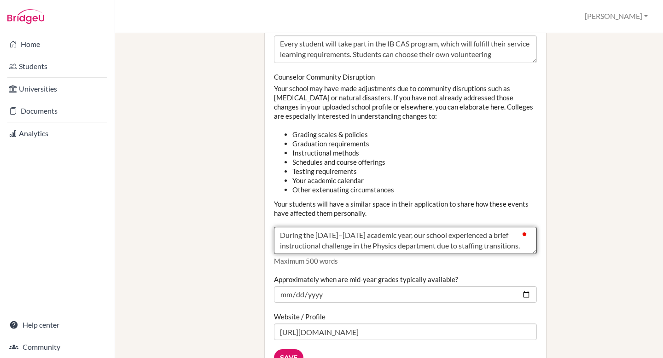
click at [332, 227] on textarea "During the 2023–2024 academic year, our school experienced a brief instructiona…" at bounding box center [405, 241] width 263 height 28
click at [355, 227] on textarea "During the 2024–2024 academic year, our school experienced a brief instructiona…" at bounding box center [405, 241] width 263 height 28
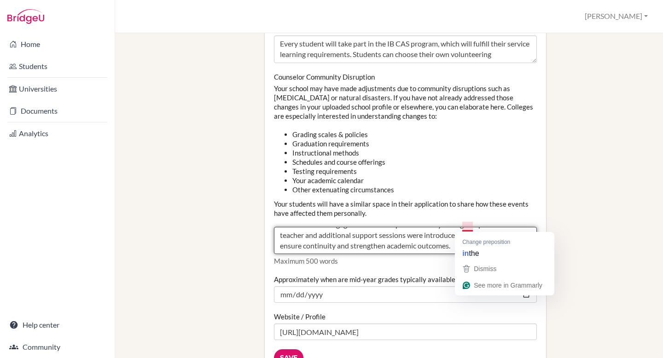
click at [486, 227] on textarea "During the 2024–2025 academic year, our school experienced a brief instructiona…" at bounding box center [405, 241] width 263 height 28
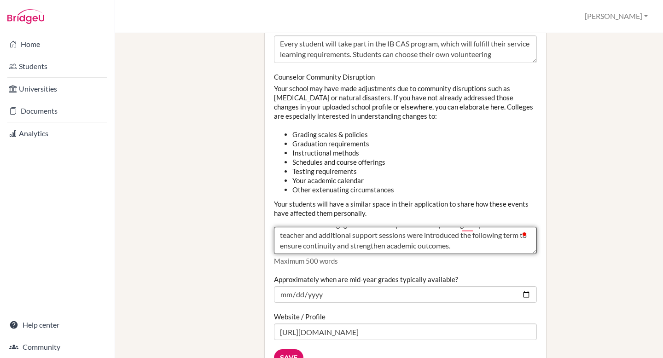
click at [521, 228] on textarea "During the 2024–2025 academic year, our school experienced a brief instructiona…" at bounding box center [405, 241] width 263 height 28
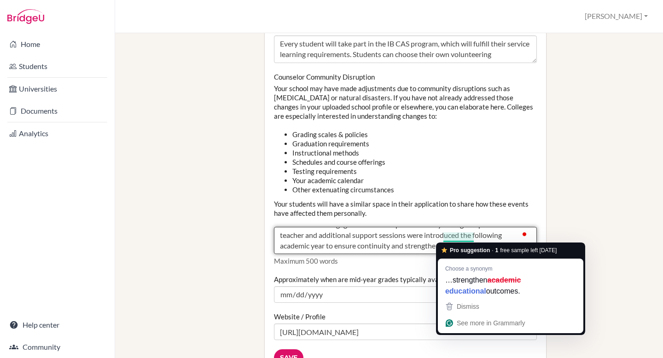
type textarea "During the 2024–2025 academic year, our school experienced a brief instructiona…"
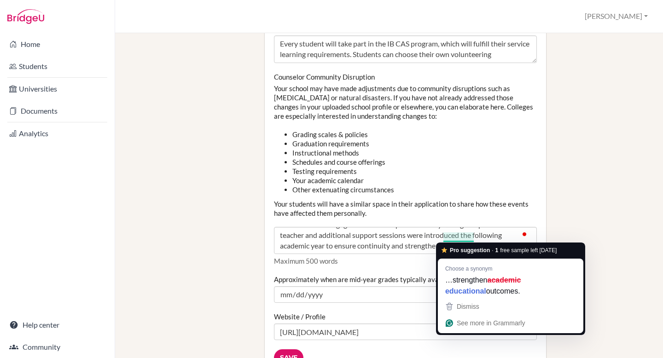
click at [395, 256] on p "Maximum 500 words" at bounding box center [405, 260] width 263 height 9
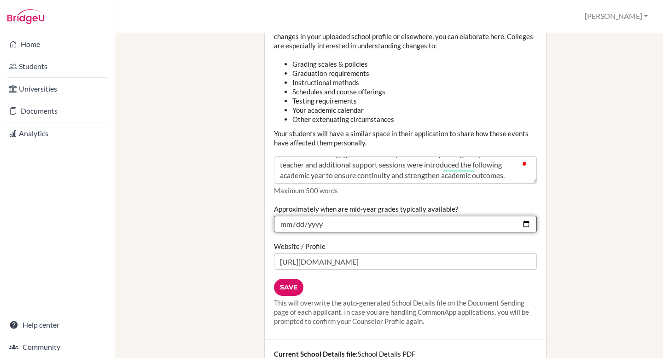
click at [524, 216] on input "2024-12-19" at bounding box center [405, 224] width 263 height 17
type input "2025-12-19"
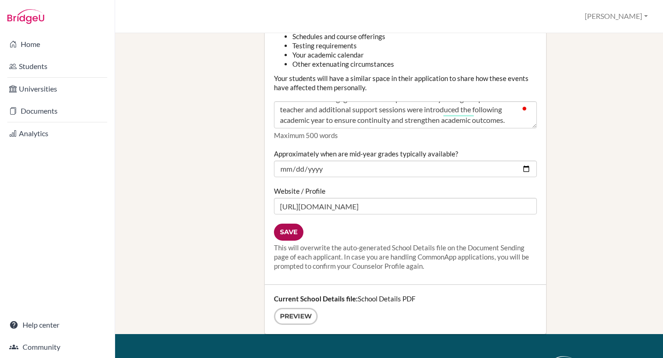
click at [289, 224] on input "Save" at bounding box center [288, 232] width 29 height 17
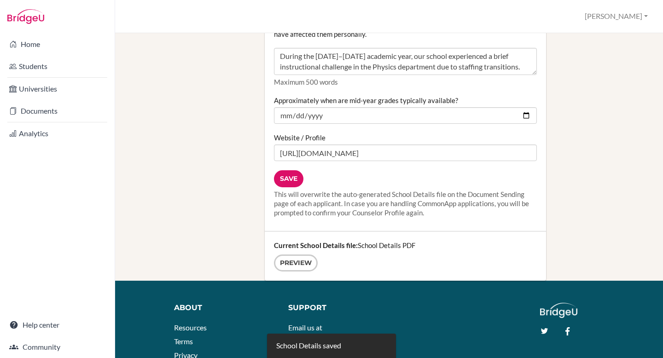
scroll to position [1264, 0]
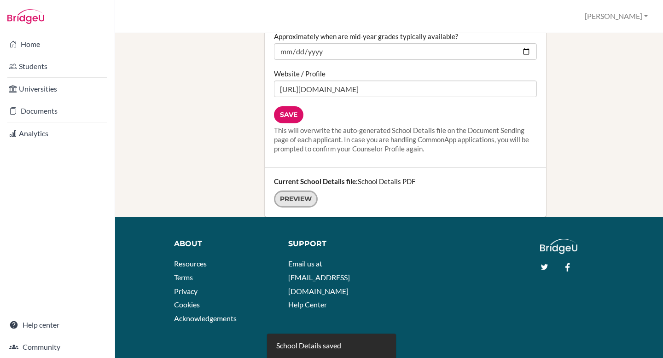
click at [302, 191] on link "Preview" at bounding box center [296, 199] width 44 height 17
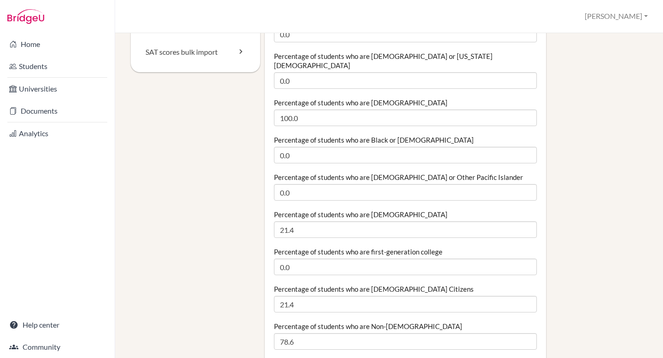
scroll to position [0, 0]
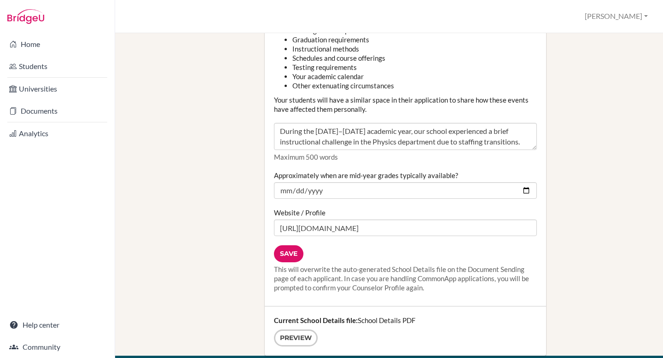
scroll to position [1232, 0]
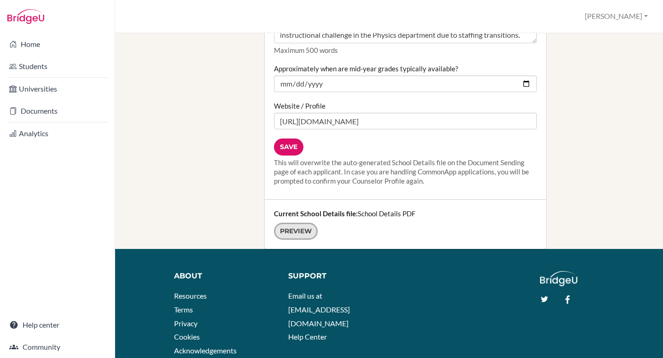
click at [303, 223] on link "Preview" at bounding box center [296, 231] width 44 height 17
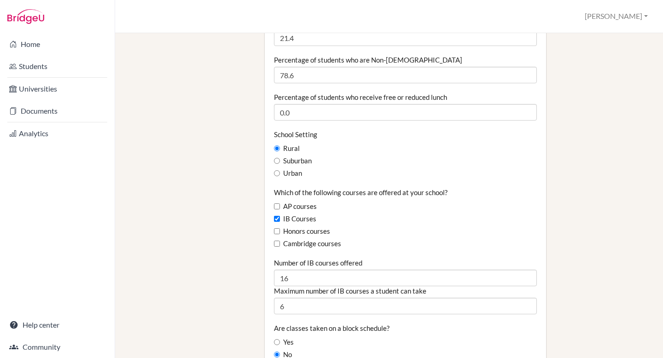
scroll to position [0, 0]
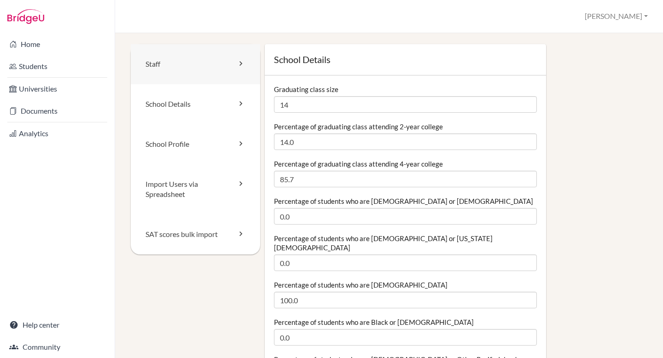
click at [224, 62] on link "Staff" at bounding box center [195, 64] width 129 height 40
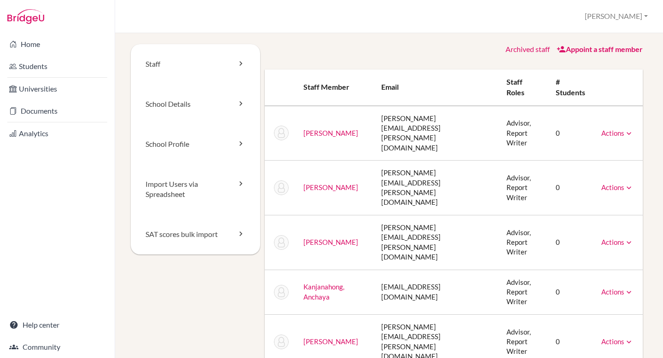
click at [611, 129] on link "Actions" at bounding box center [617, 133] width 32 height 8
click at [590, 169] on link "Archive" at bounding box center [594, 175] width 78 height 13
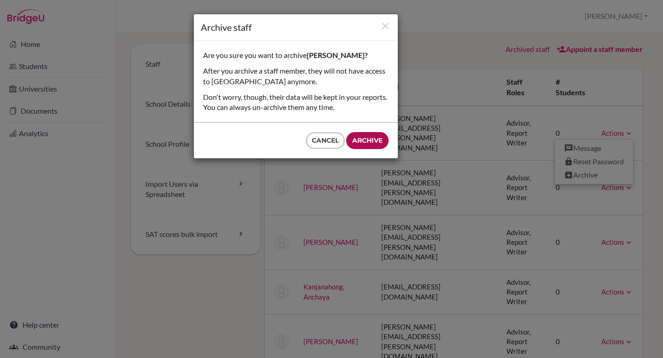
click at [373, 137] on input "Archive" at bounding box center [367, 140] width 42 height 17
type input "Archive"
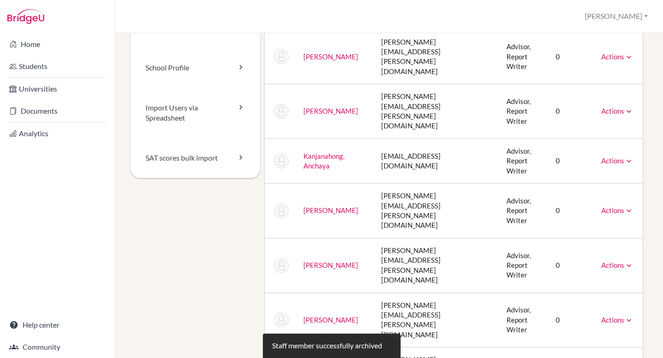
scroll to position [81, 0]
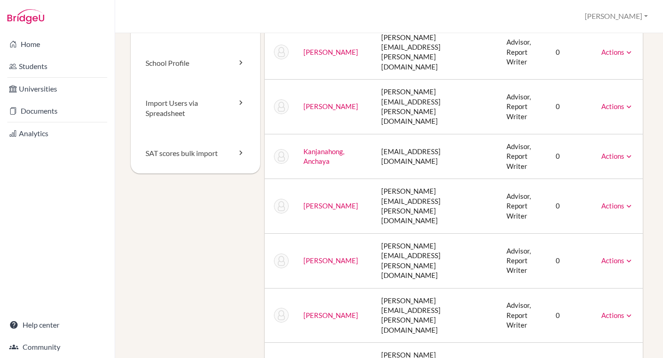
click at [613, 202] on link "Actions" at bounding box center [617, 206] width 32 height 8
click at [590, 241] on link "Archive" at bounding box center [594, 247] width 78 height 13
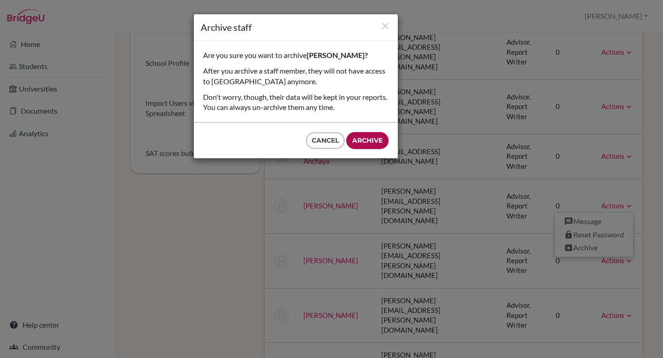
click at [356, 136] on input "Archive" at bounding box center [367, 140] width 42 height 17
type input "Archive"
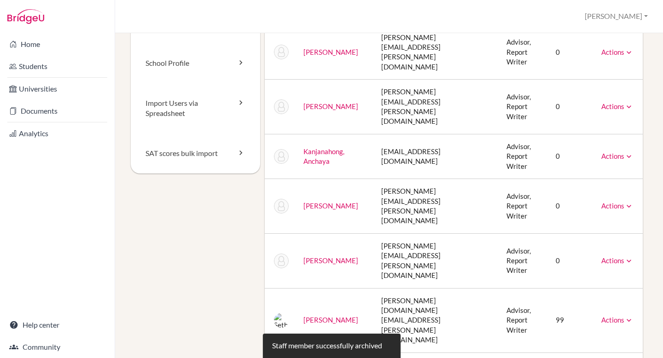
click at [608, 256] on link "Actions" at bounding box center [617, 260] width 32 height 8
click at [580, 296] on link "Archive" at bounding box center [594, 302] width 78 height 13
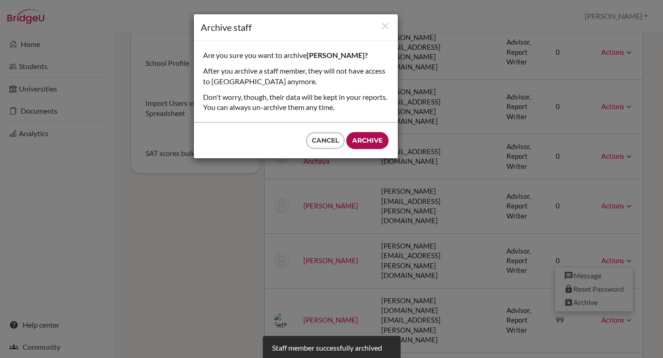
click at [374, 145] on input "Archive" at bounding box center [367, 140] width 42 height 17
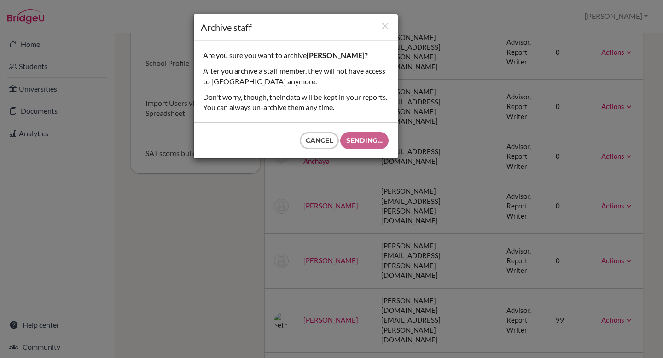
type input "Archive"
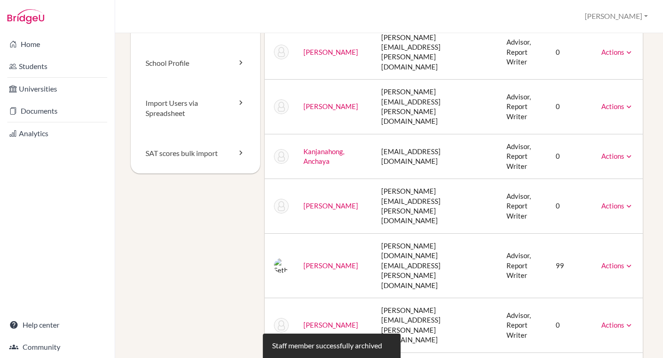
click at [612, 321] on link "Actions" at bounding box center [617, 325] width 32 height 8
click at [595, 334] on link "Unarchive" at bounding box center [596, 340] width 73 height 13
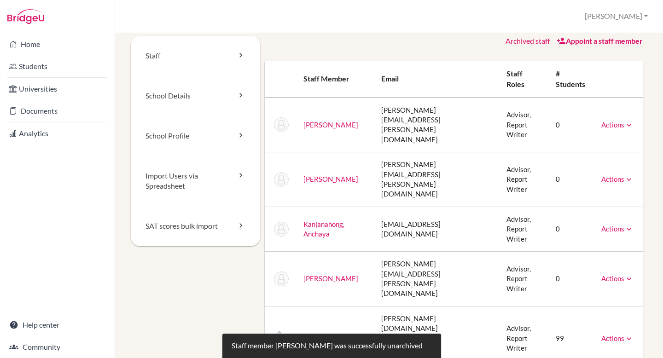
scroll to position [6, 0]
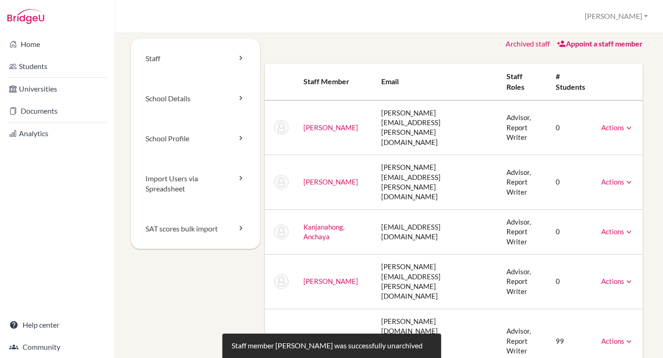
click at [620, 277] on link "Actions" at bounding box center [617, 281] width 32 height 8
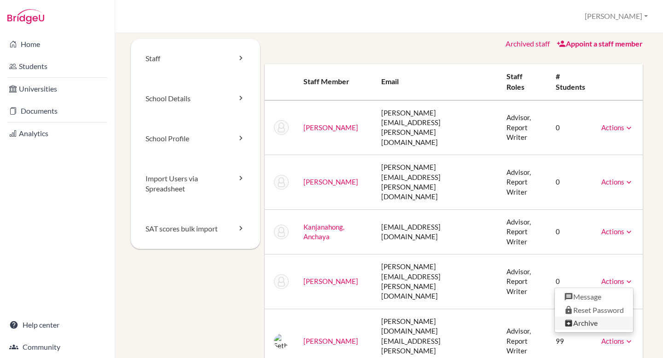
click at [588, 317] on link "Archive" at bounding box center [594, 323] width 78 height 13
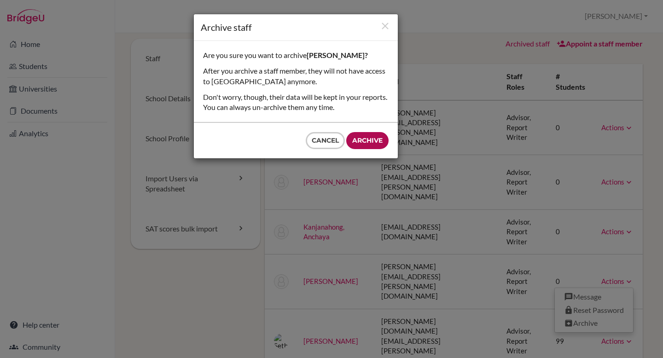
click at [372, 140] on input "Archive" at bounding box center [367, 140] width 42 height 17
type input "Archive"
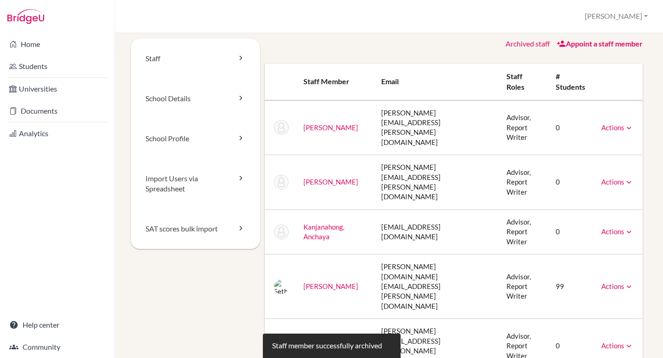
scroll to position [0, 0]
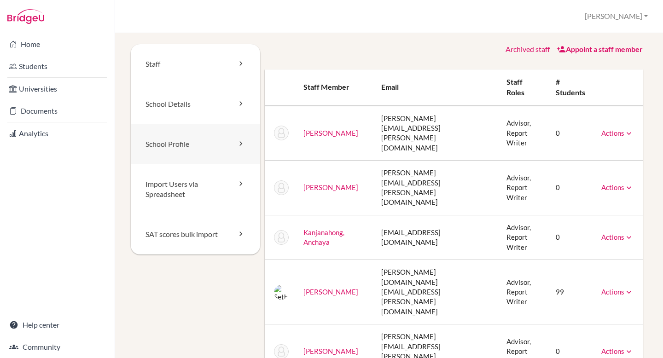
click at [227, 142] on link "School Profile" at bounding box center [195, 144] width 129 height 40
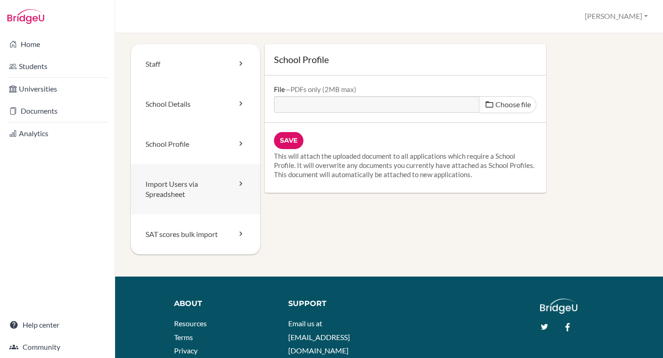
click at [215, 187] on link "Import Users via Spreadsheet" at bounding box center [195, 189] width 129 height 51
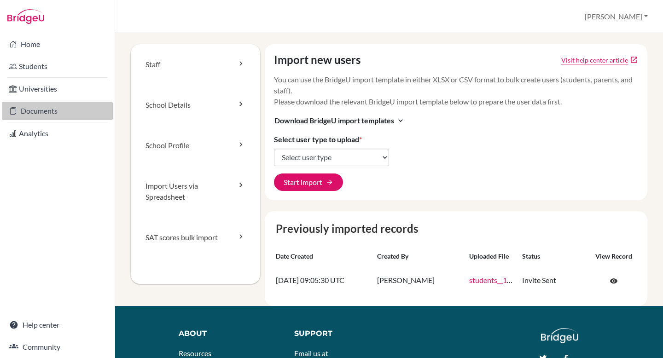
click at [51, 107] on link "Documents" at bounding box center [57, 111] width 111 height 18
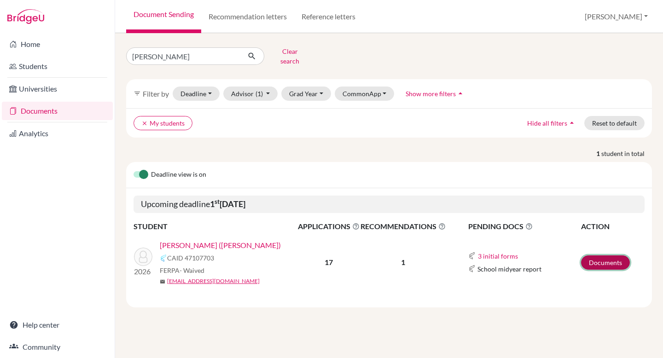
click at [601, 256] on link "Documents" at bounding box center [605, 263] width 49 height 14
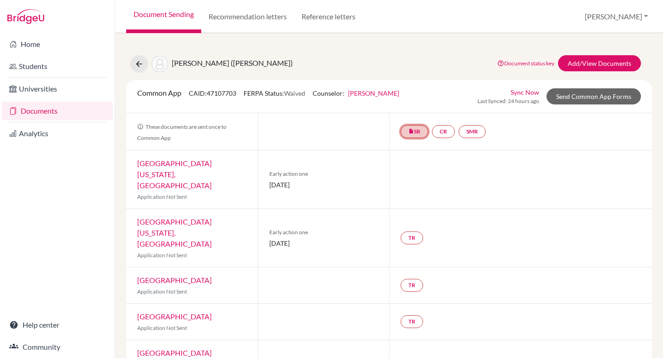
click at [412, 130] on icon "insert_drive_file" at bounding box center [411, 131] width 6 height 6
click at [409, 105] on link "School Details PDF" at bounding box center [414, 104] width 55 height 8
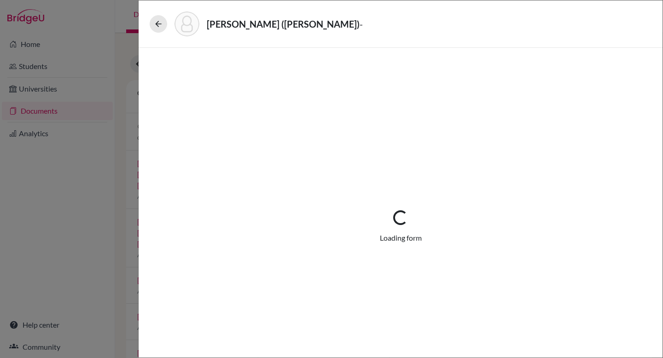
select select "1"
select select "688768"
select select "0"
select select "1"
select select "0"
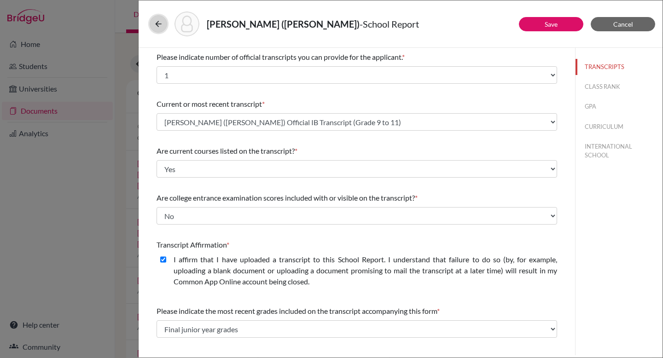
click at [154, 25] on icon at bounding box center [158, 23] width 9 height 9
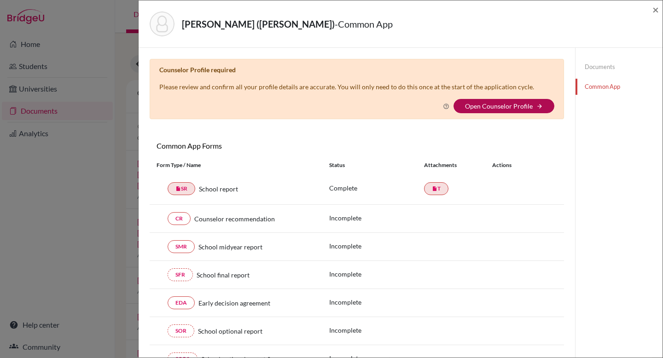
click at [519, 104] on link "Open Counselor Profile" at bounding box center [499, 106] width 68 height 8
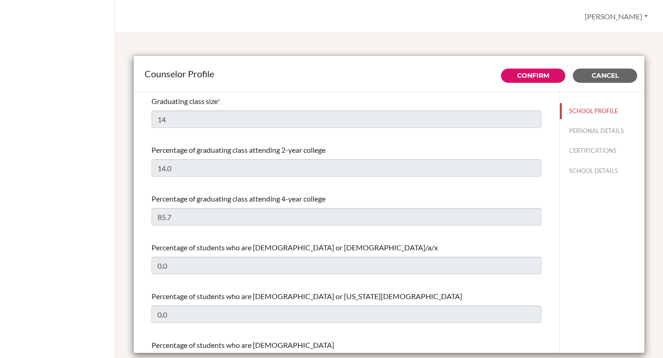
select select "0"
click at [610, 78] on span "Cancel" at bounding box center [605, 75] width 27 height 8
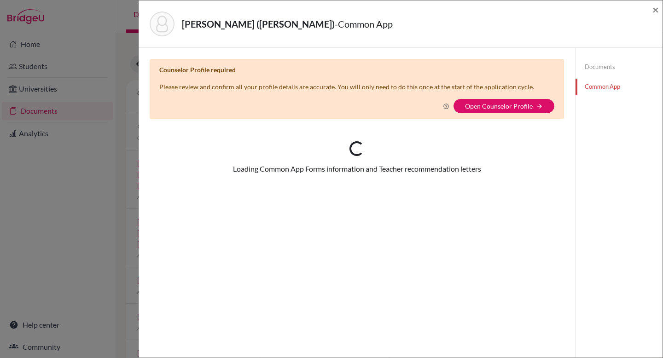
click at [638, 21] on div "Document Sending Recommendation letters Reference letters [PERSON_NAME] Profile…" at bounding box center [389, 179] width 548 height 358
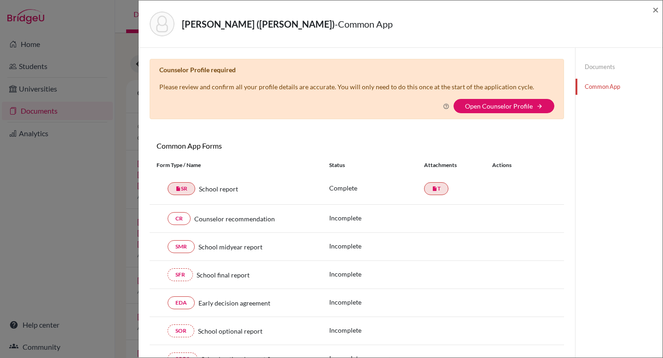
click at [648, 11] on div "ZHOU, Hongtao (Andy) - Common App ×" at bounding box center [400, 24] width 517 height 40
click at [655, 9] on span "×" at bounding box center [655, 9] width 6 height 13
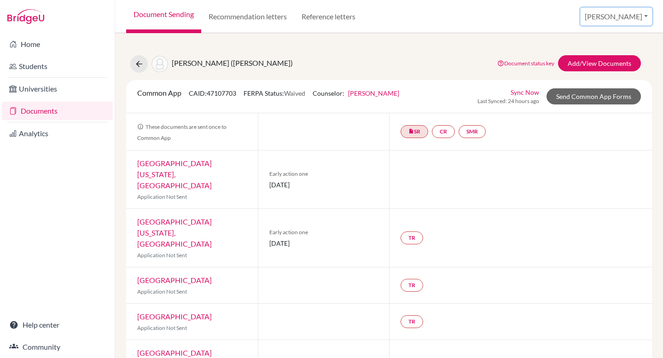
click at [641, 16] on button "[PERSON_NAME]" at bounding box center [616, 16] width 71 height 17
click at [611, 52] on link "School Settings" at bounding box center [574, 52] width 73 height 15
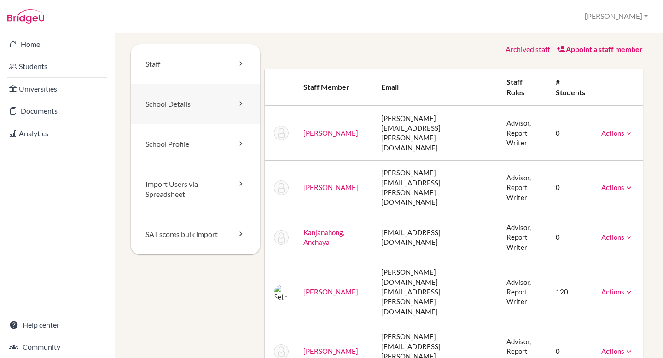
click at [215, 112] on link "School Details" at bounding box center [195, 104] width 129 height 40
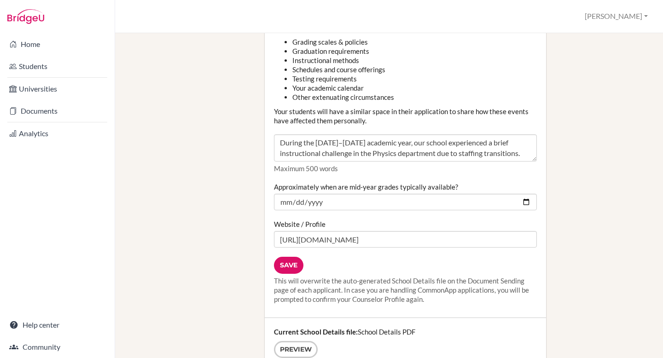
scroll to position [1127, 0]
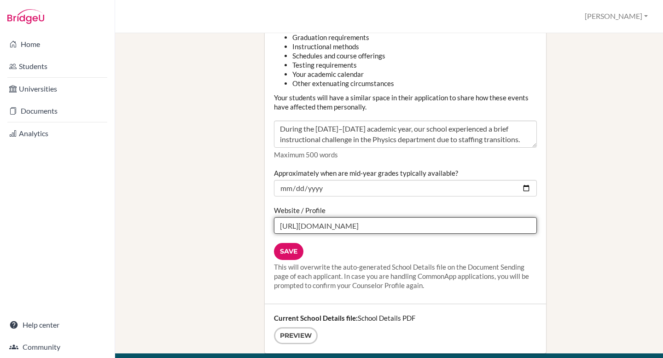
click at [363, 217] on input "[URL][DOMAIN_NAME]" at bounding box center [405, 225] width 263 height 17
drag, startPoint x: 370, startPoint y: 212, endPoint x: 239, endPoint y: 214, distance: 130.3
drag, startPoint x: 365, startPoint y: 219, endPoint x: 251, endPoint y: 218, distance: 114.2
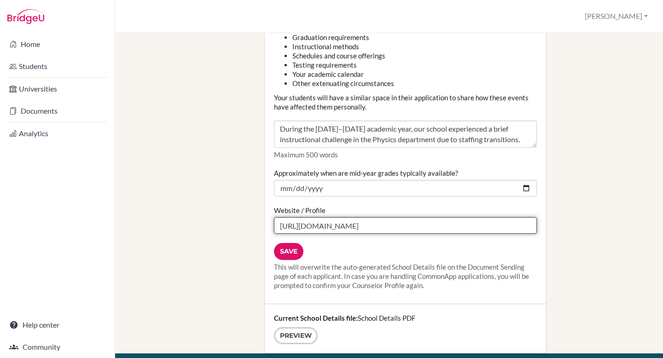
paste input "wp-content/uploads/2025/09/25-26-School-Profile-.pdf"
type input "[URL][DOMAIN_NAME]"
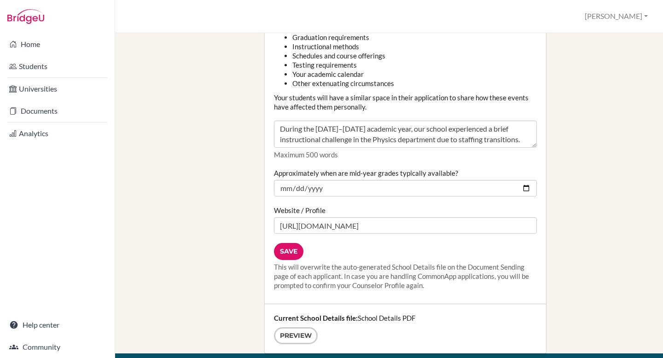
click at [293, 243] on input "Save" at bounding box center [288, 251] width 29 height 17
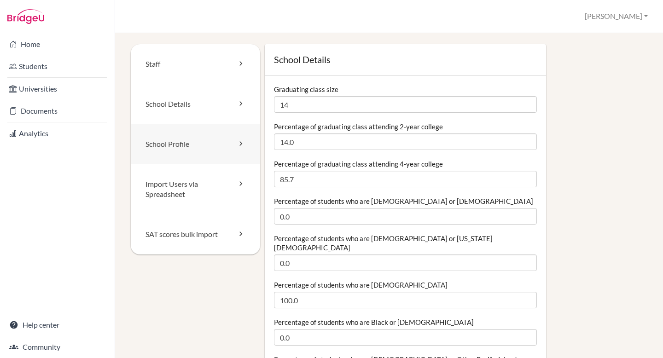
click at [216, 145] on link "School Profile" at bounding box center [195, 144] width 129 height 40
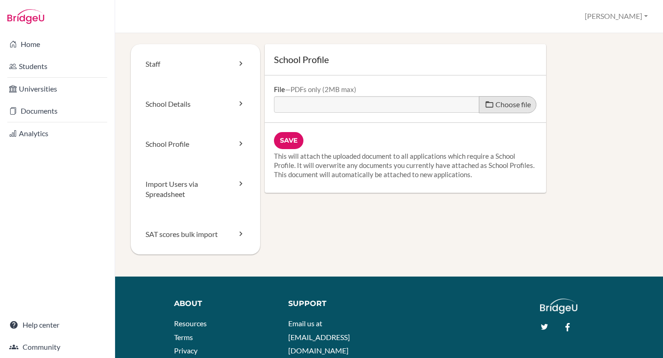
click at [503, 105] on span "Choose file" at bounding box center [512, 104] width 35 height 9
click at [415, 105] on input "Choose file" at bounding box center [344, 101] width 141 height 11
type input "C:\fakepath\APIS School Profile 25-26.pdf"
type input "APIS School Profile 25-26.pdf"
click at [296, 135] on input "Save" at bounding box center [288, 140] width 29 height 17
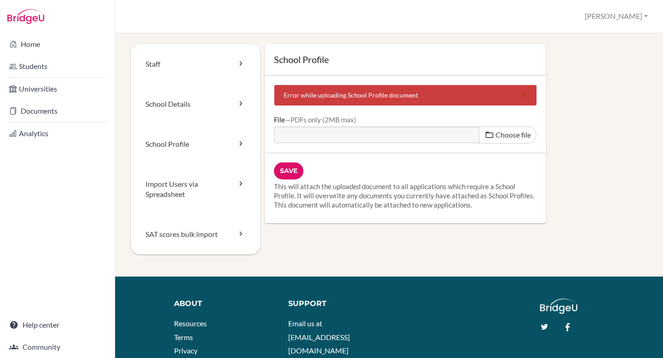
drag, startPoint x: 418, startPoint y: 96, endPoint x: 280, endPoint y: 96, distance: 137.7
click at [280, 96] on div "Error while uploading School Profile document close" at bounding box center [405, 95] width 263 height 21
copy div "Error while uploading School Profile document"
click at [491, 133] on span at bounding box center [489, 134] width 9 height 9
click at [415, 133] on input "Choose file" at bounding box center [344, 132] width 141 height 11
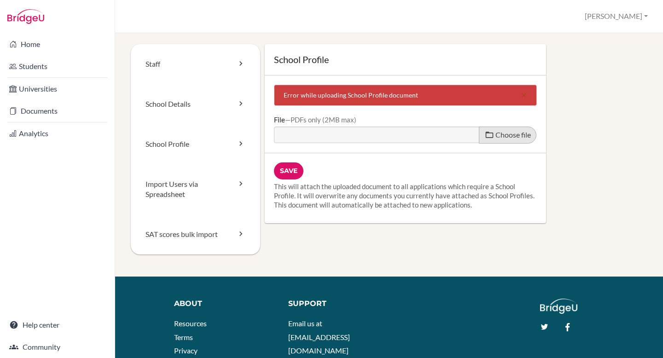
type input "C:\fakepath\APIS School Profile 25-26.pdf"
type input "APIS School Profile 25-26.pdf"
click at [280, 172] on input "Save" at bounding box center [288, 171] width 29 height 17
click at [315, 358] on link "Help Center" at bounding box center [307, 364] width 39 height 9
click at [495, 132] on span "Choose file" at bounding box center [512, 134] width 35 height 9
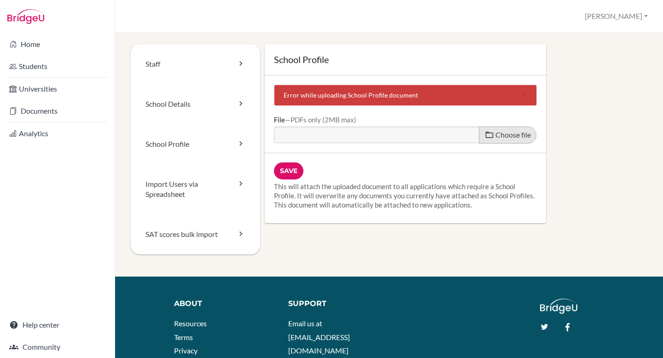
click at [415, 132] on input "Choose file" at bounding box center [344, 132] width 141 height 11
click at [508, 136] on span "Choose file" at bounding box center [512, 134] width 35 height 9
click at [415, 136] on input "Choose file" at bounding box center [344, 132] width 141 height 11
click at [501, 134] on span "Choose file" at bounding box center [512, 134] width 35 height 9
click at [415, 134] on input "Choose file" at bounding box center [344, 132] width 141 height 11
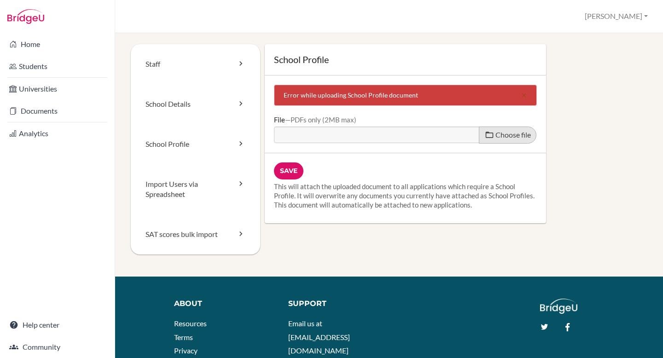
click at [502, 130] on label "Choose file" at bounding box center [508, 135] width 58 height 17
click at [415, 130] on input "Choose file" at bounding box center [344, 132] width 141 height 11
click at [502, 141] on label "Choose file" at bounding box center [508, 135] width 58 height 17
click at [415, 137] on input "Choose file" at bounding box center [344, 132] width 141 height 11
type input "C:\fakepath\APIS School Profile 25-26.pdf"
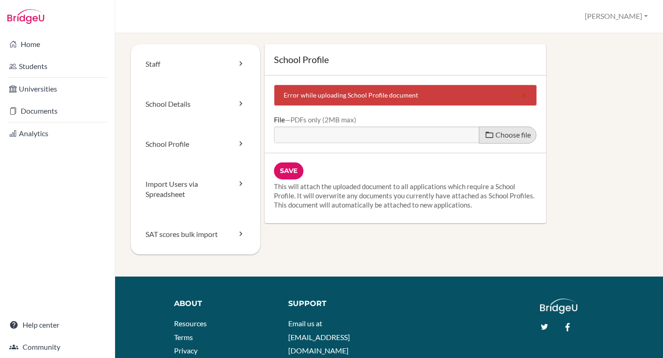
type input "APIS School Profile 25-26.pdf"
click at [290, 166] on input "Save" at bounding box center [288, 171] width 29 height 17
click at [524, 136] on span "Choose file" at bounding box center [512, 134] width 35 height 9
click at [415, 136] on input "Choose file" at bounding box center [344, 132] width 141 height 11
click at [73, 262] on div "Home Students Universities Documents Analytics Help center Community" at bounding box center [57, 195] width 115 height 325
